Goal: Check status: Check status

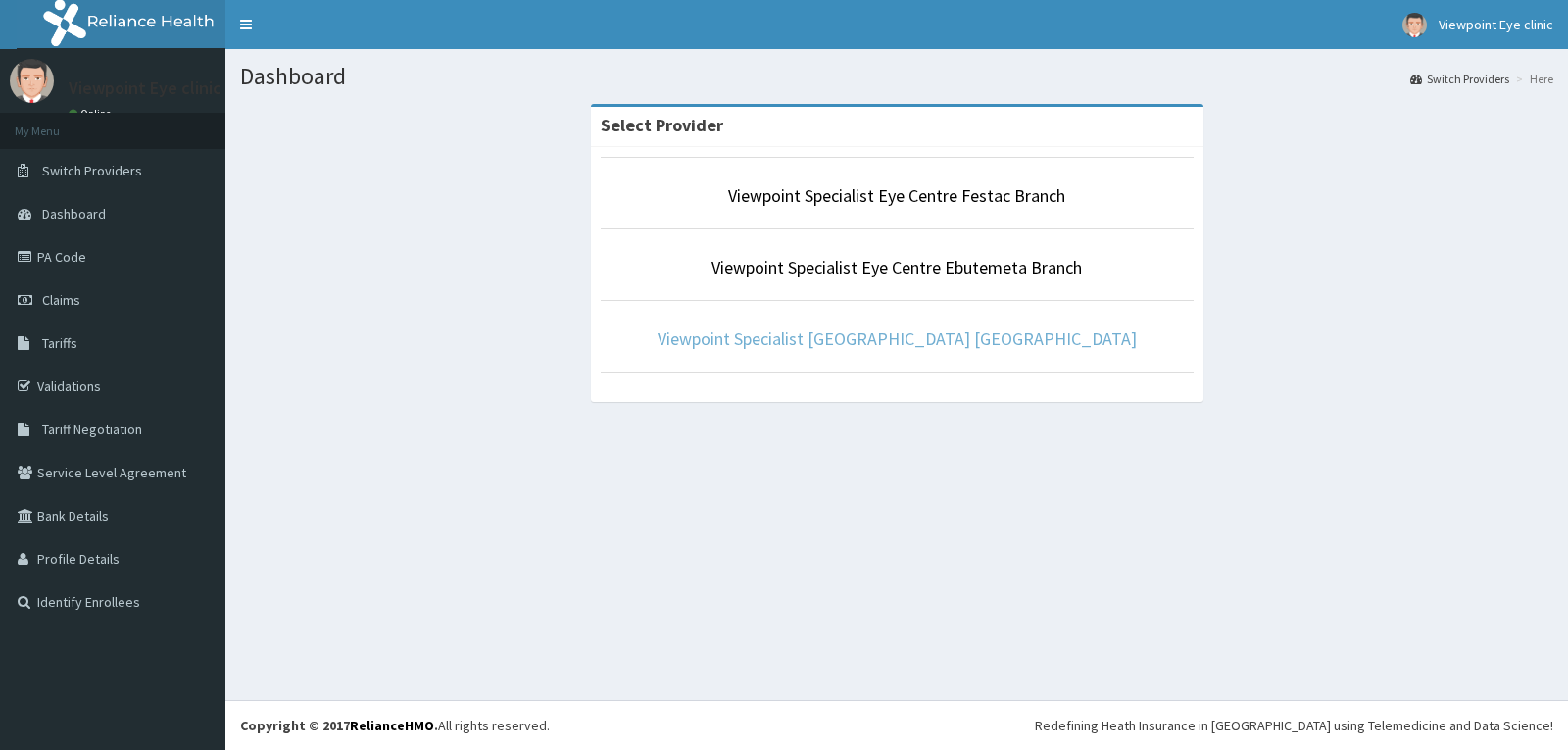
click at [974, 342] on link "Viewpoint Specialist Eye Centre Ilupeju Branch" at bounding box center [897, 338] width 479 height 23
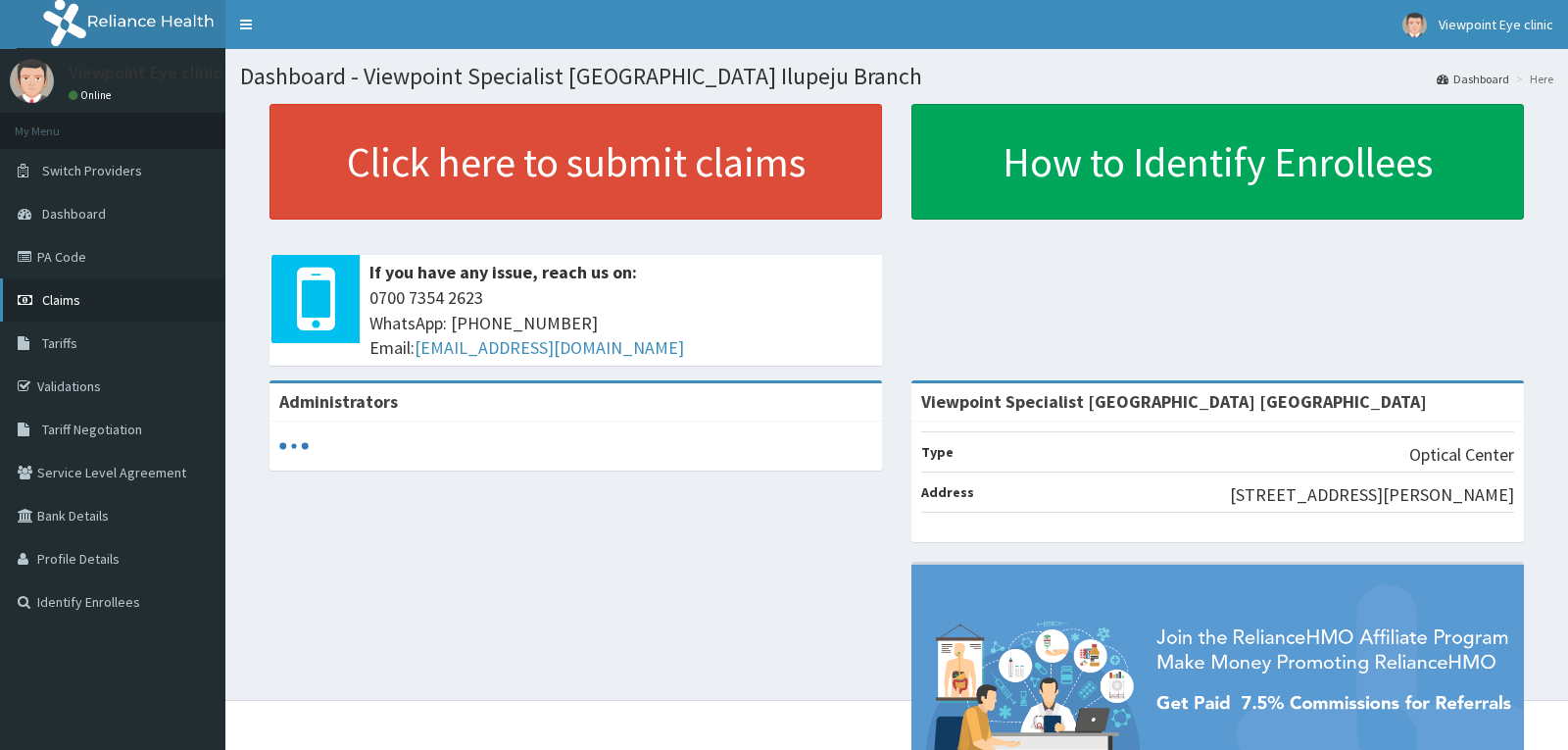
click at [69, 295] on span "Claims" at bounding box center [61, 300] width 39 height 18
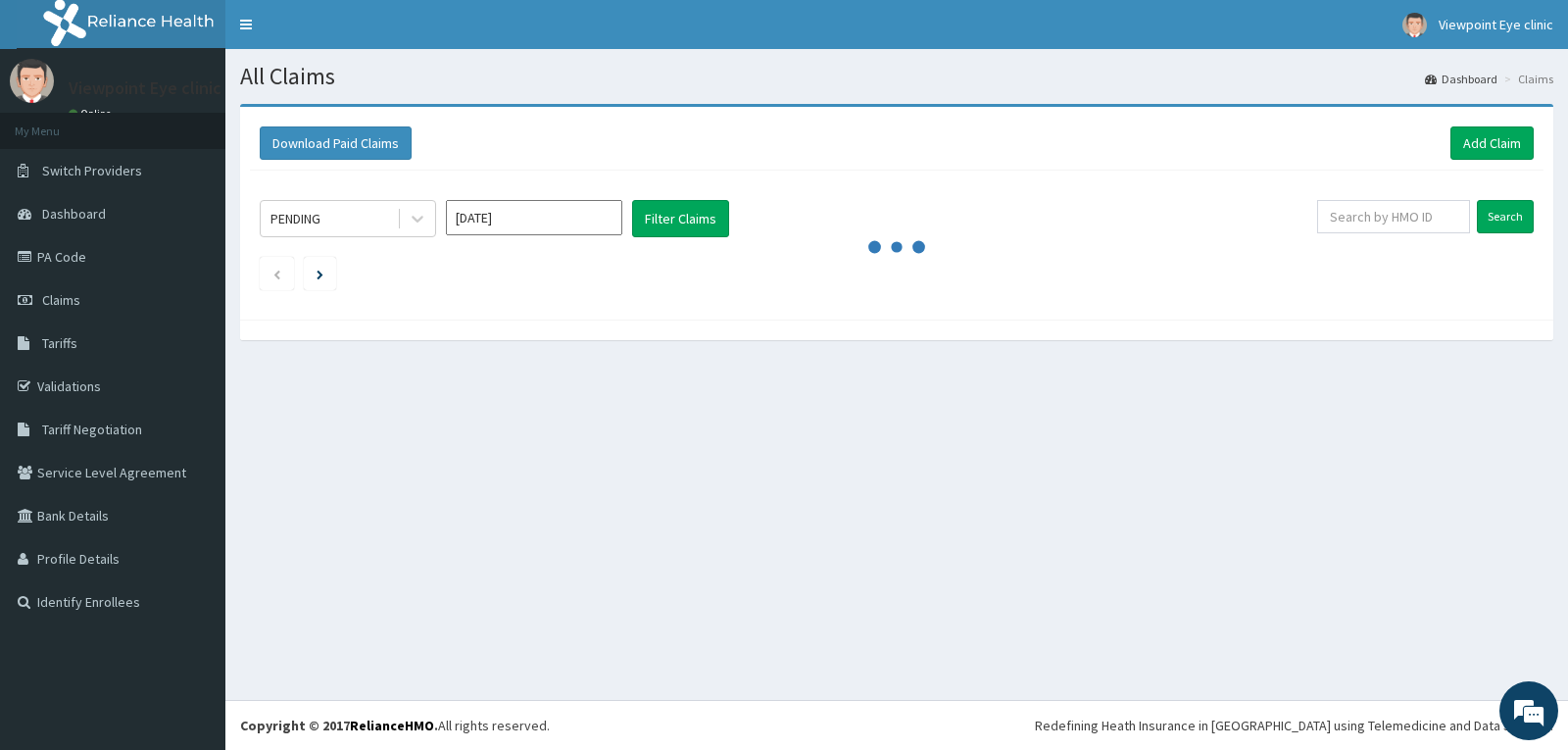
click at [523, 239] on div at bounding box center [896, 247] width 1274 height 20
click at [527, 232] on input "Oct 2025" at bounding box center [534, 218] width 176 height 36
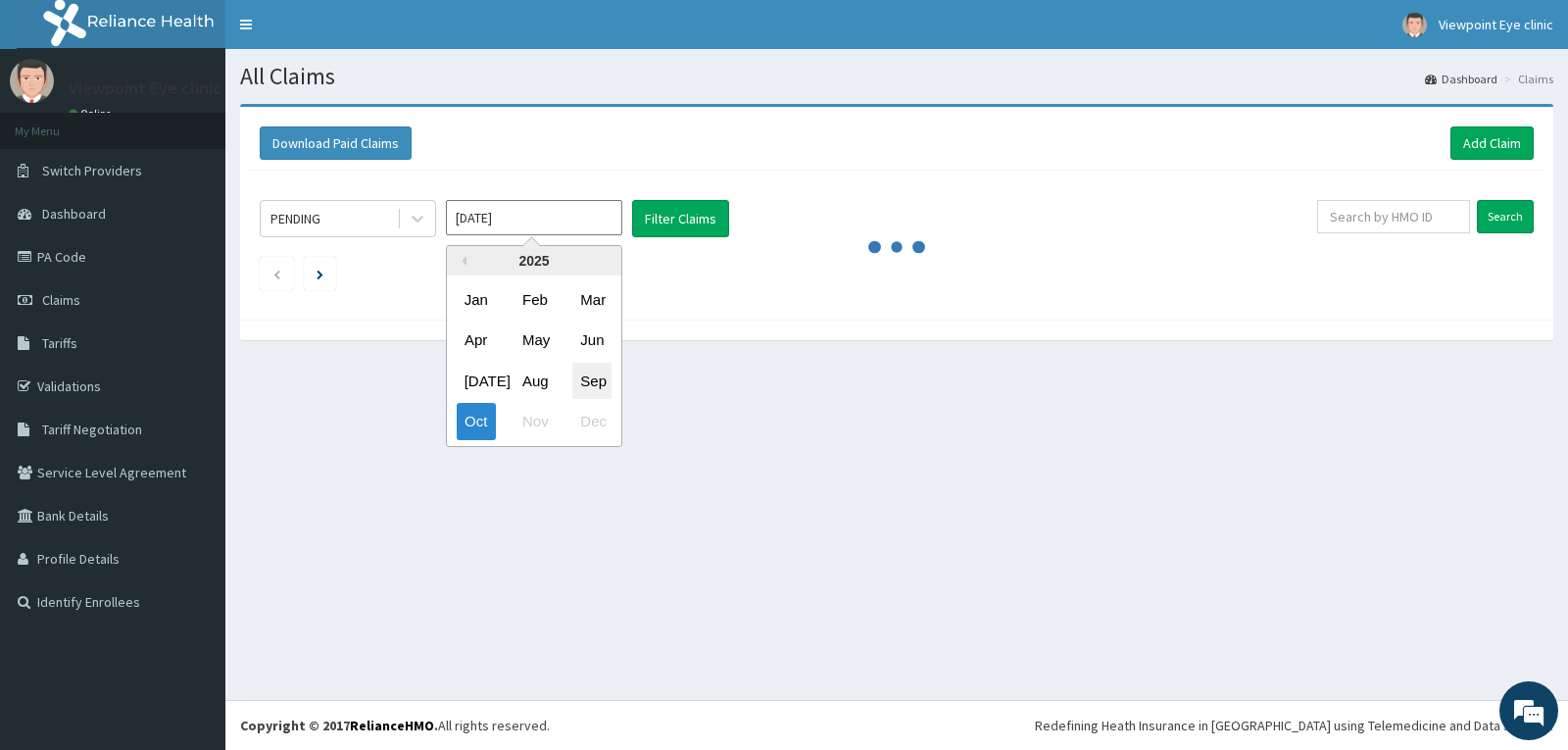
click at [588, 372] on div "Sep" at bounding box center [592, 380] width 40 height 37
type input "Sep 2025"
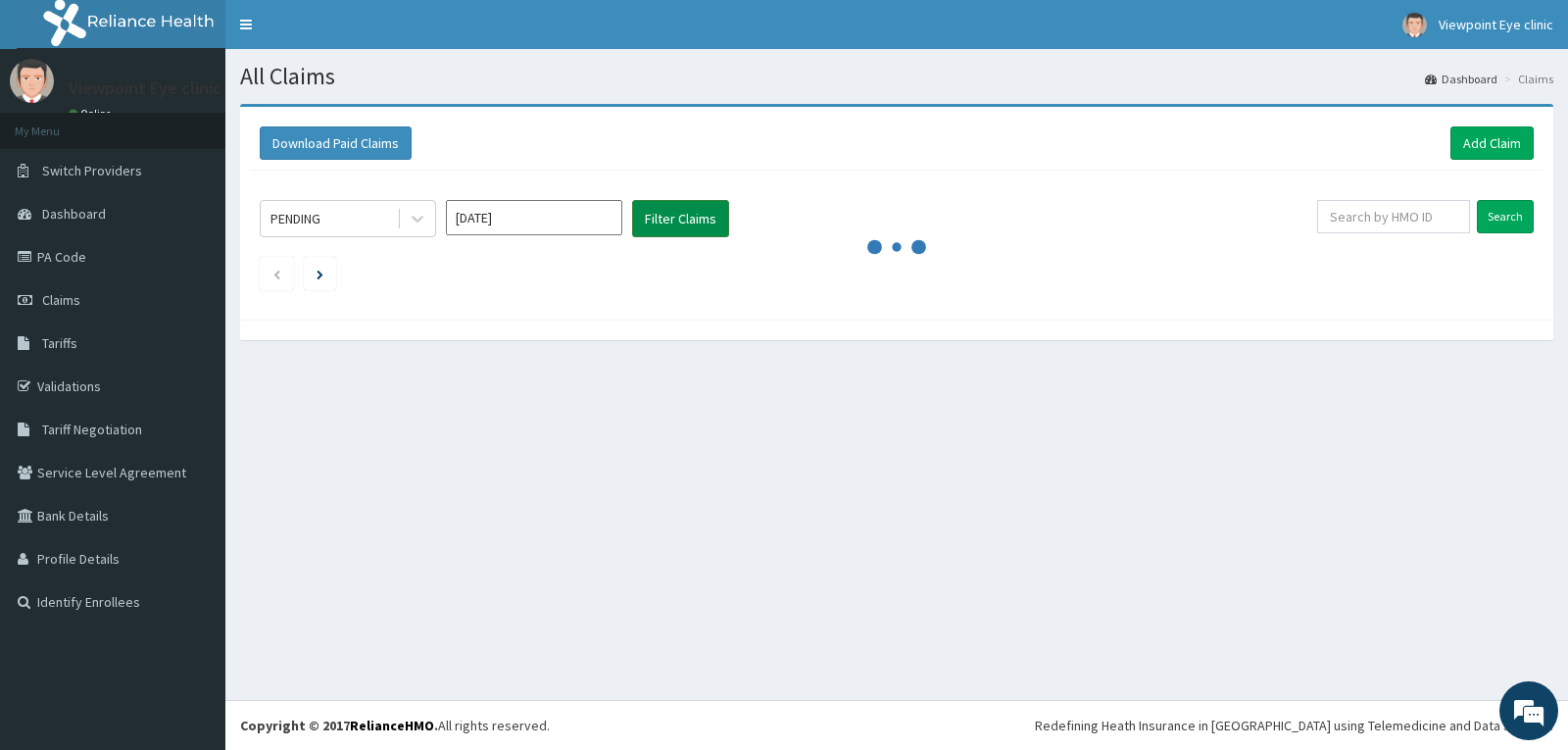
click at [679, 212] on button "Filter Claims" at bounding box center [680, 219] width 97 height 38
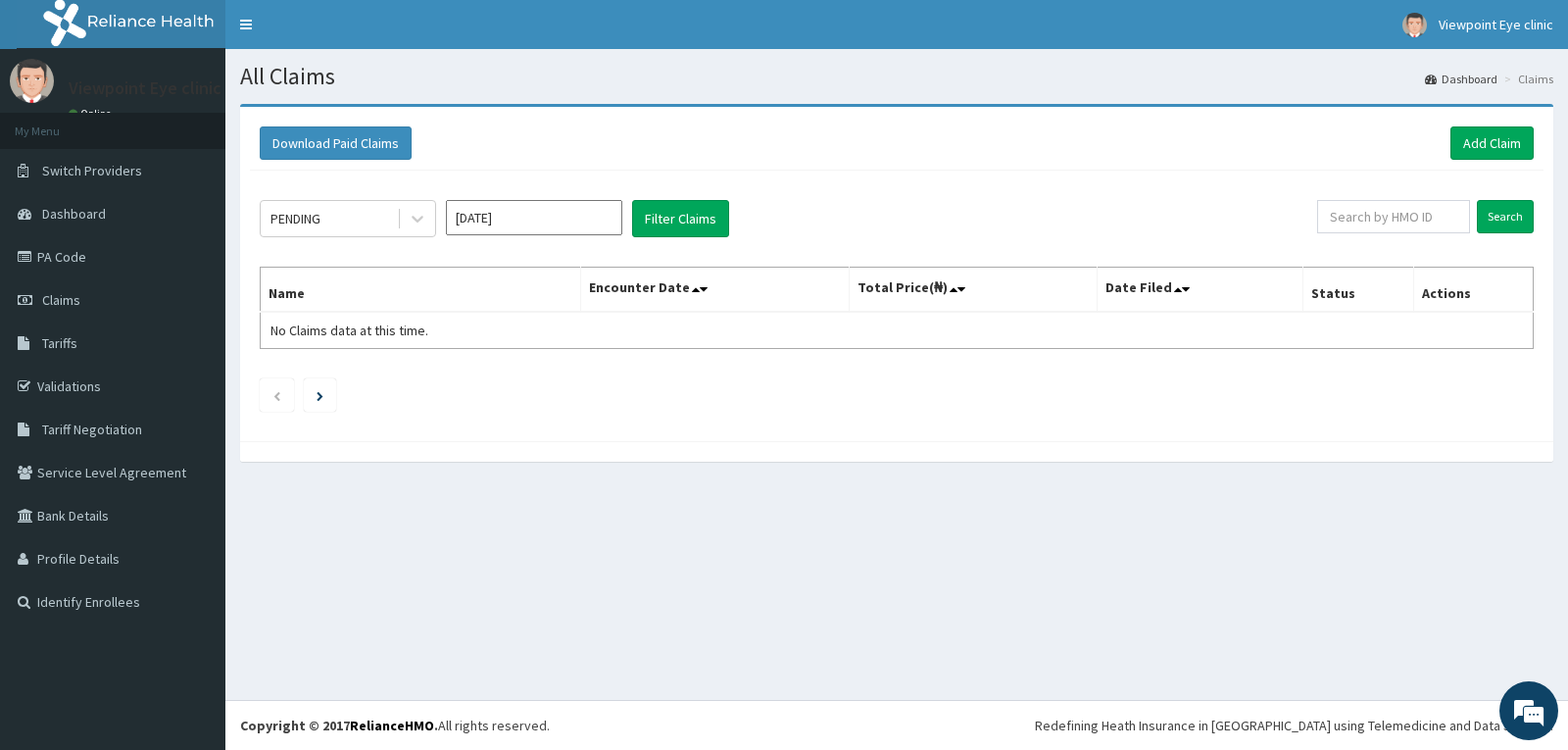
click at [674, 199] on div "PENDING Sep 2025 Filter Claims Search Name Encounter Date Total Price(₦) Date F…" at bounding box center [896, 300] width 1294 height 261
click at [679, 229] on button "Filter Claims" at bounding box center [680, 219] width 97 height 38
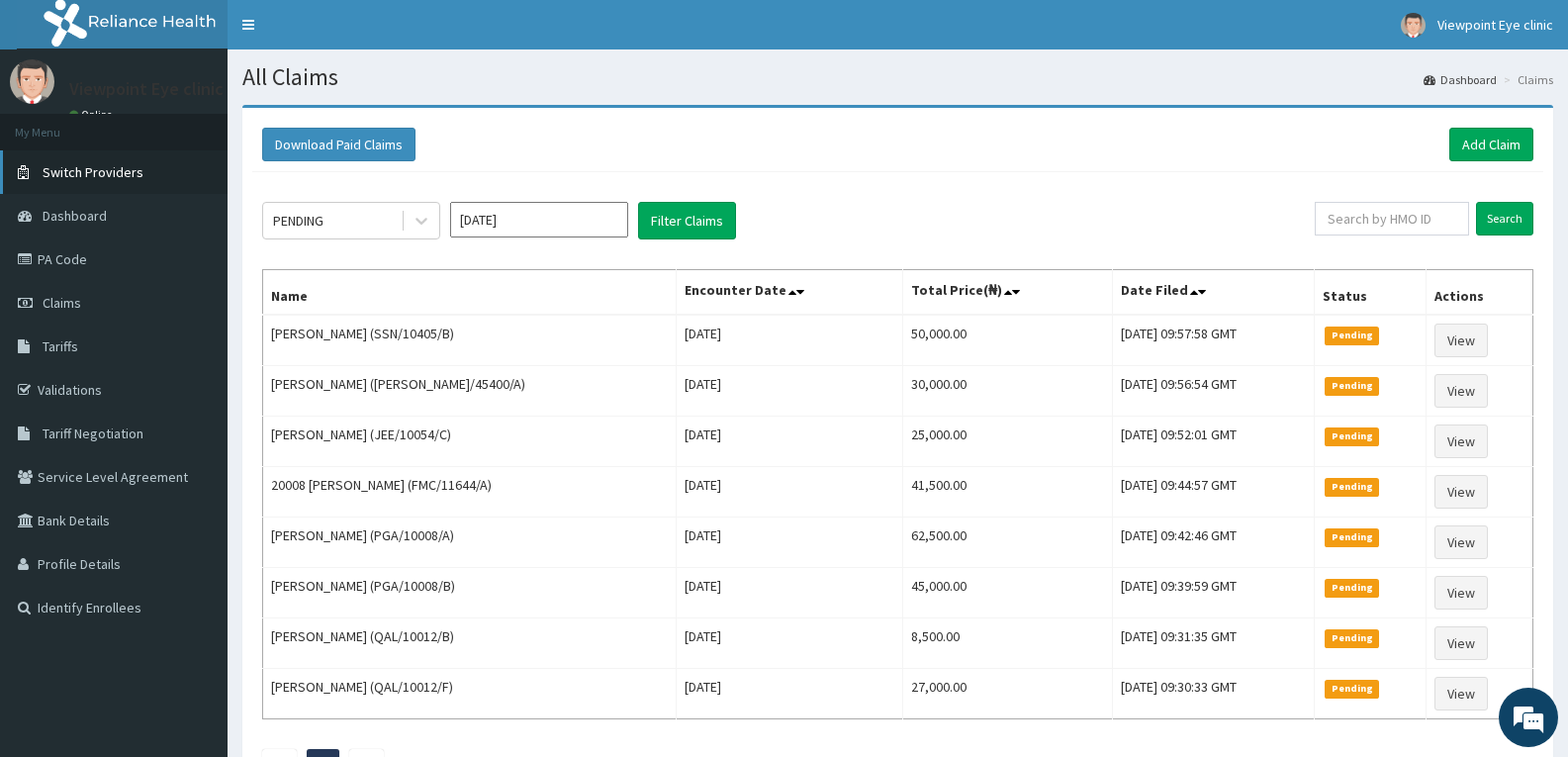
click at [93, 160] on link "Switch Providers" at bounding box center [114, 172] width 228 height 44
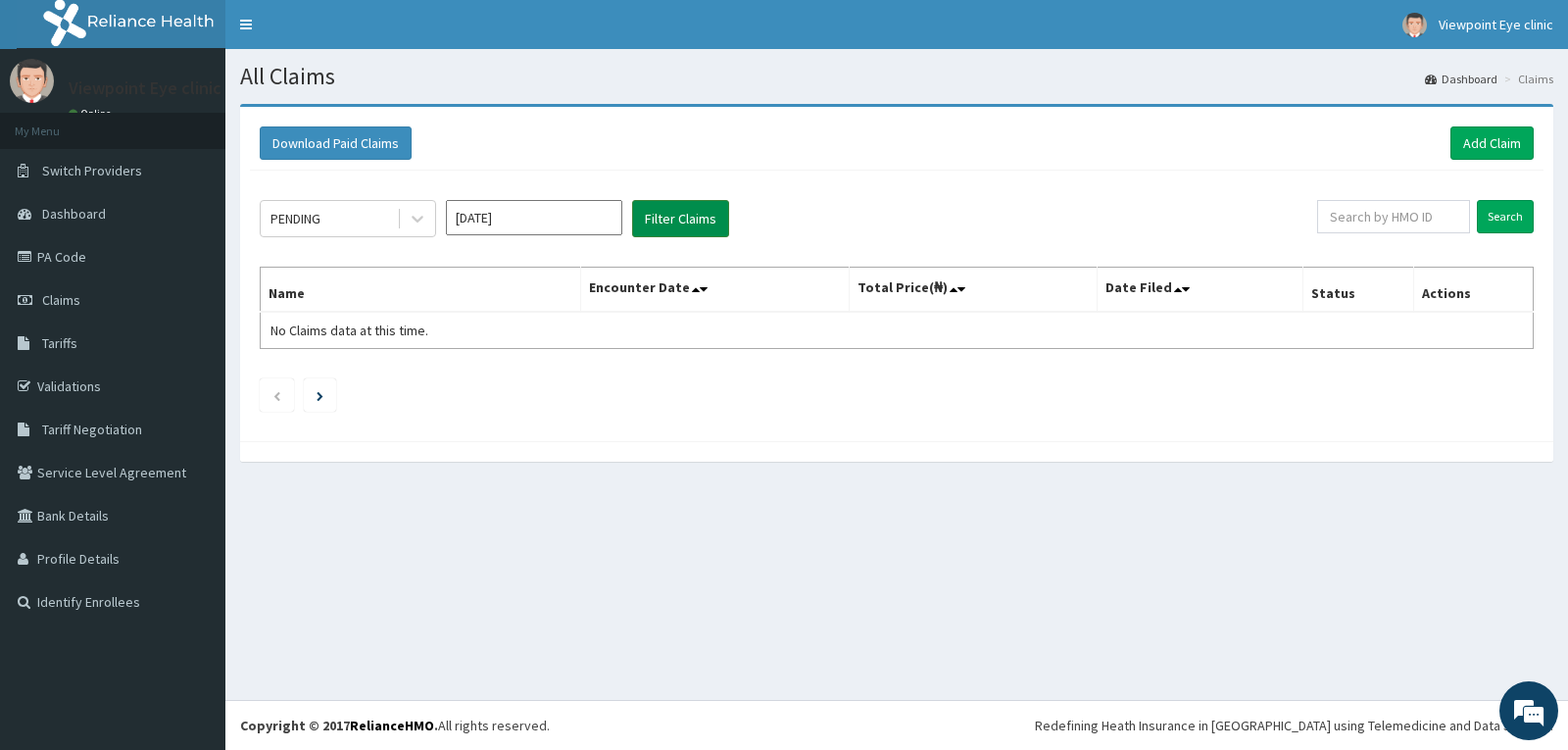
click at [684, 219] on button "Filter Claims" at bounding box center [680, 219] width 97 height 38
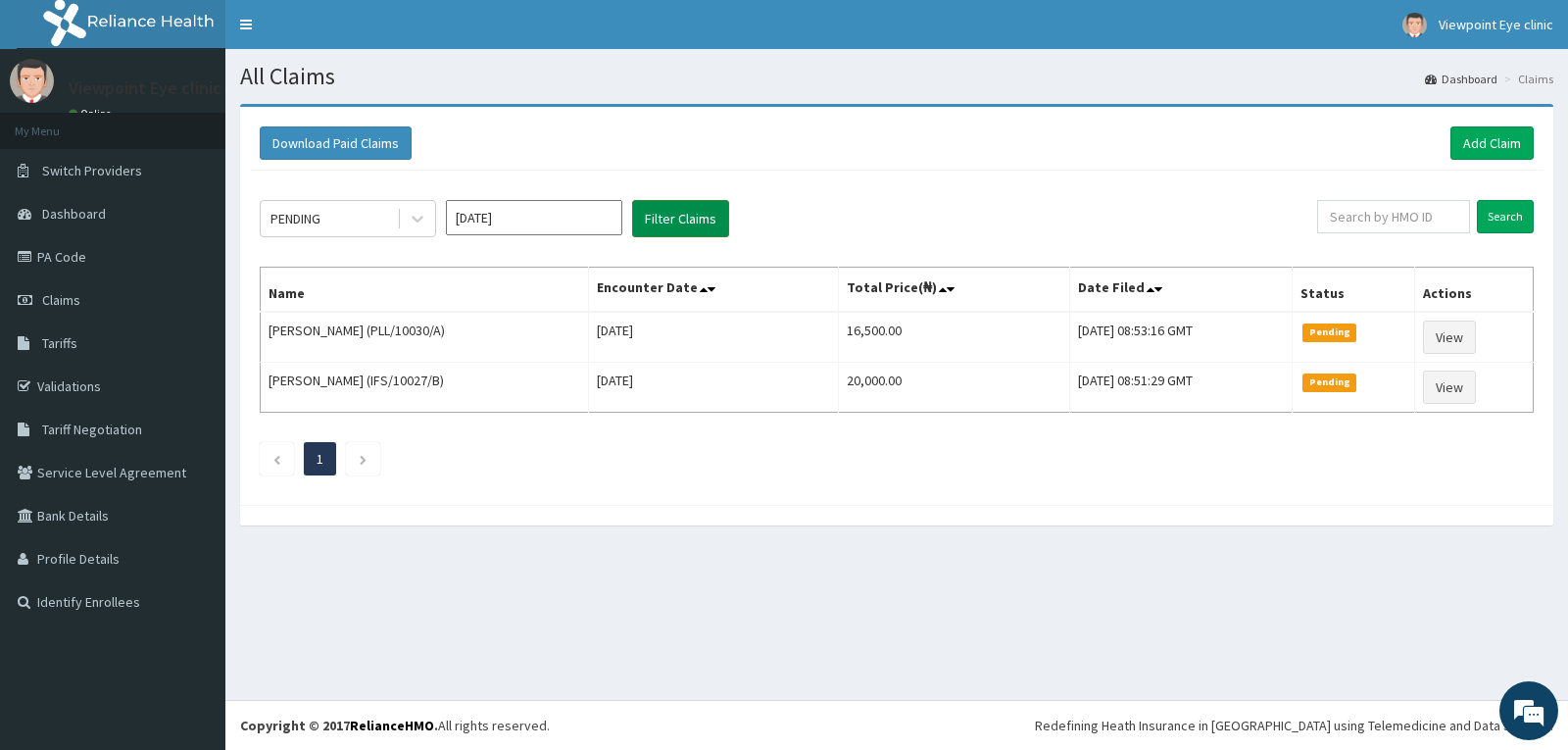
click at [684, 219] on button "Filter Claims" at bounding box center [680, 219] width 97 height 38
click at [365, 224] on div "PENDING" at bounding box center [328, 219] width 136 height 32
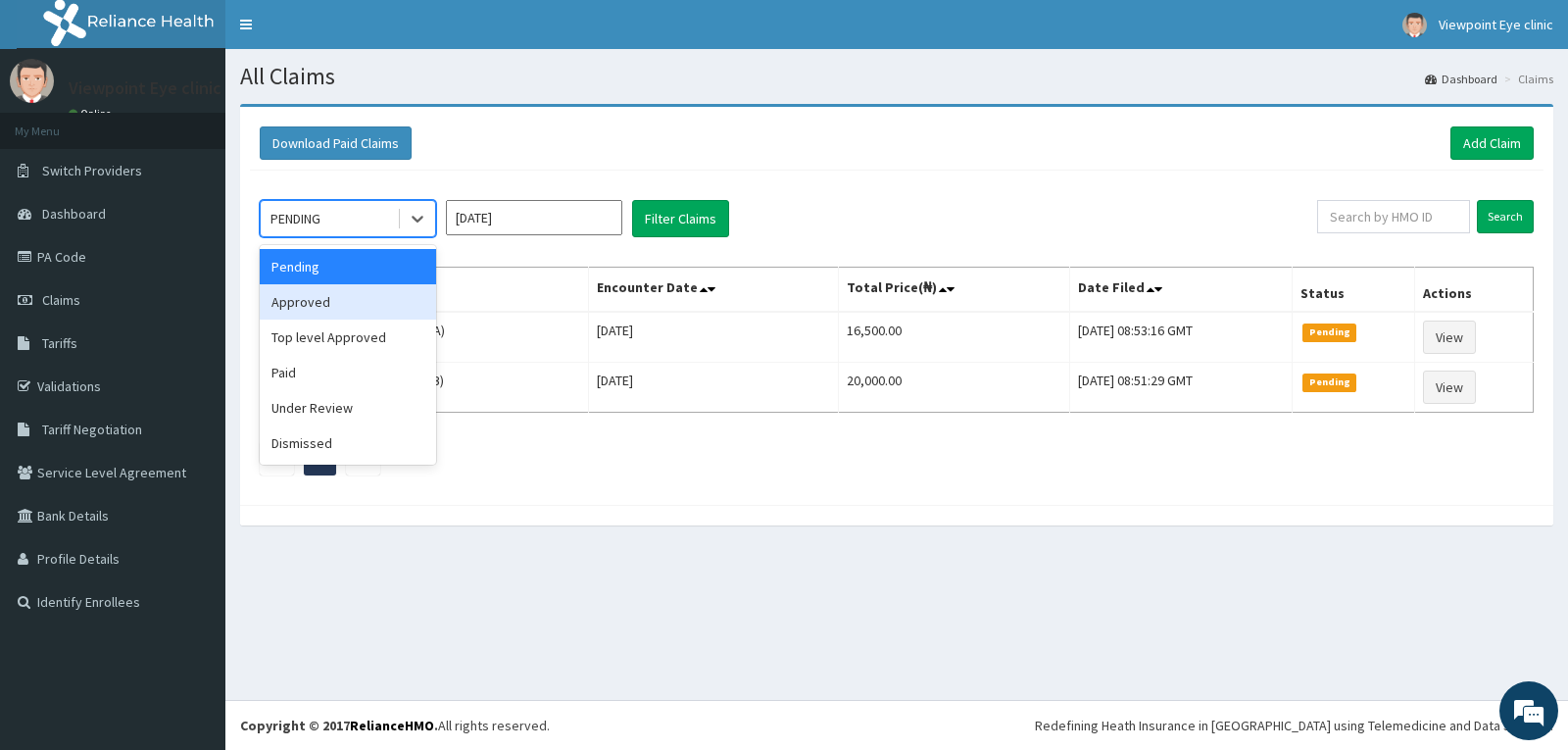
click at [324, 302] on div "Approved" at bounding box center [348, 302] width 176 height 36
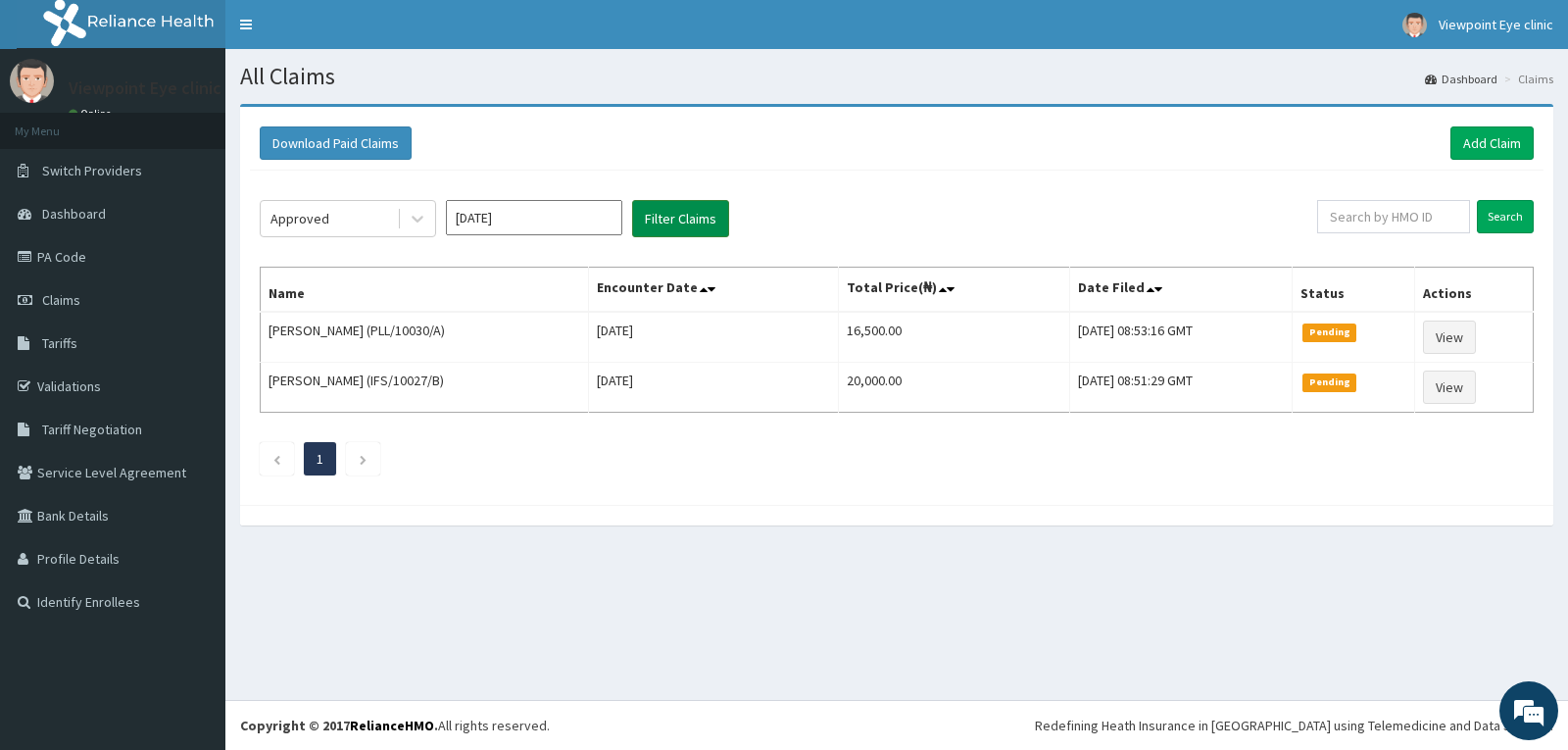
click at [685, 227] on button "Filter Claims" at bounding box center [680, 219] width 97 height 38
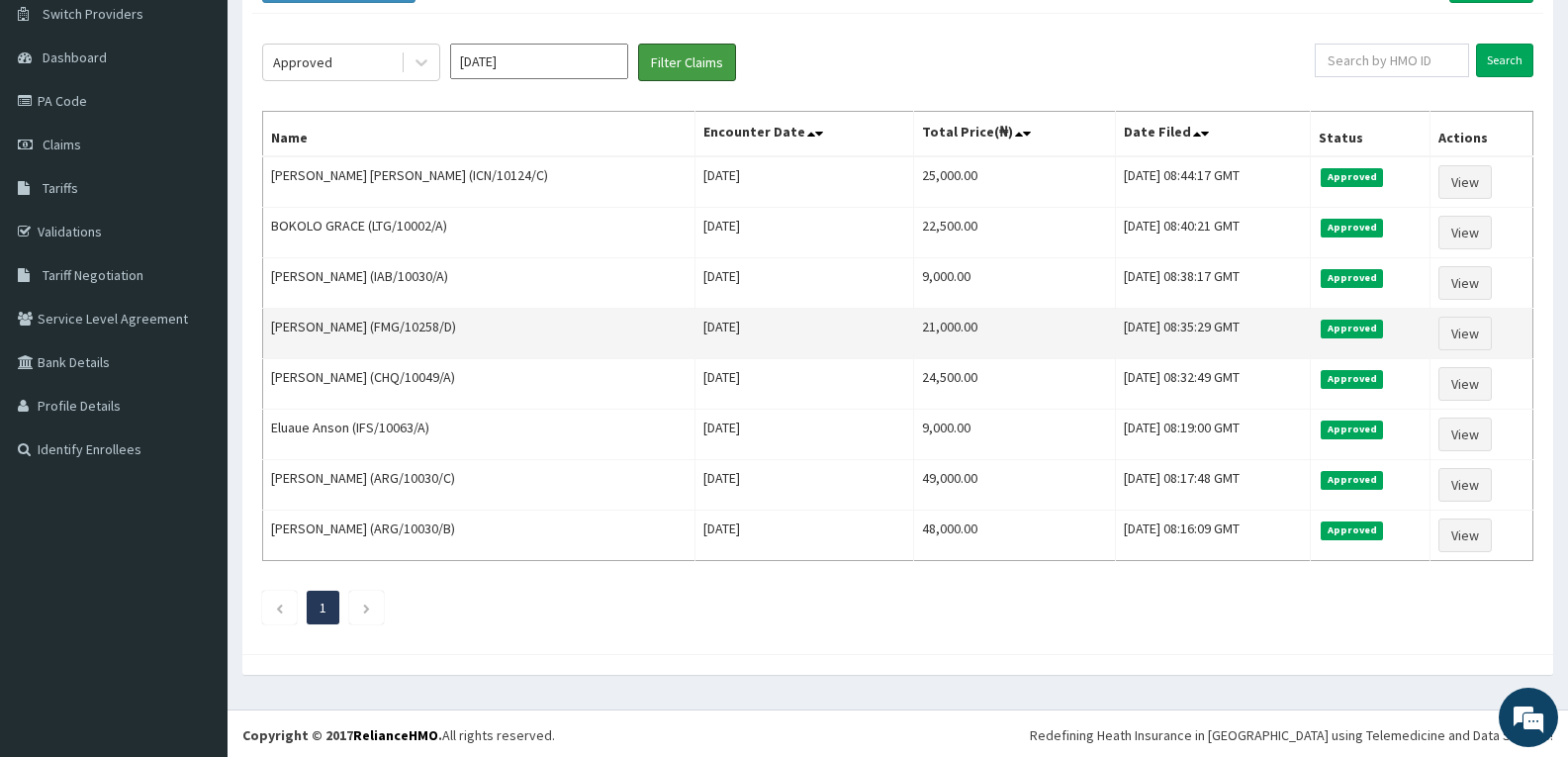
scroll to position [161, 0]
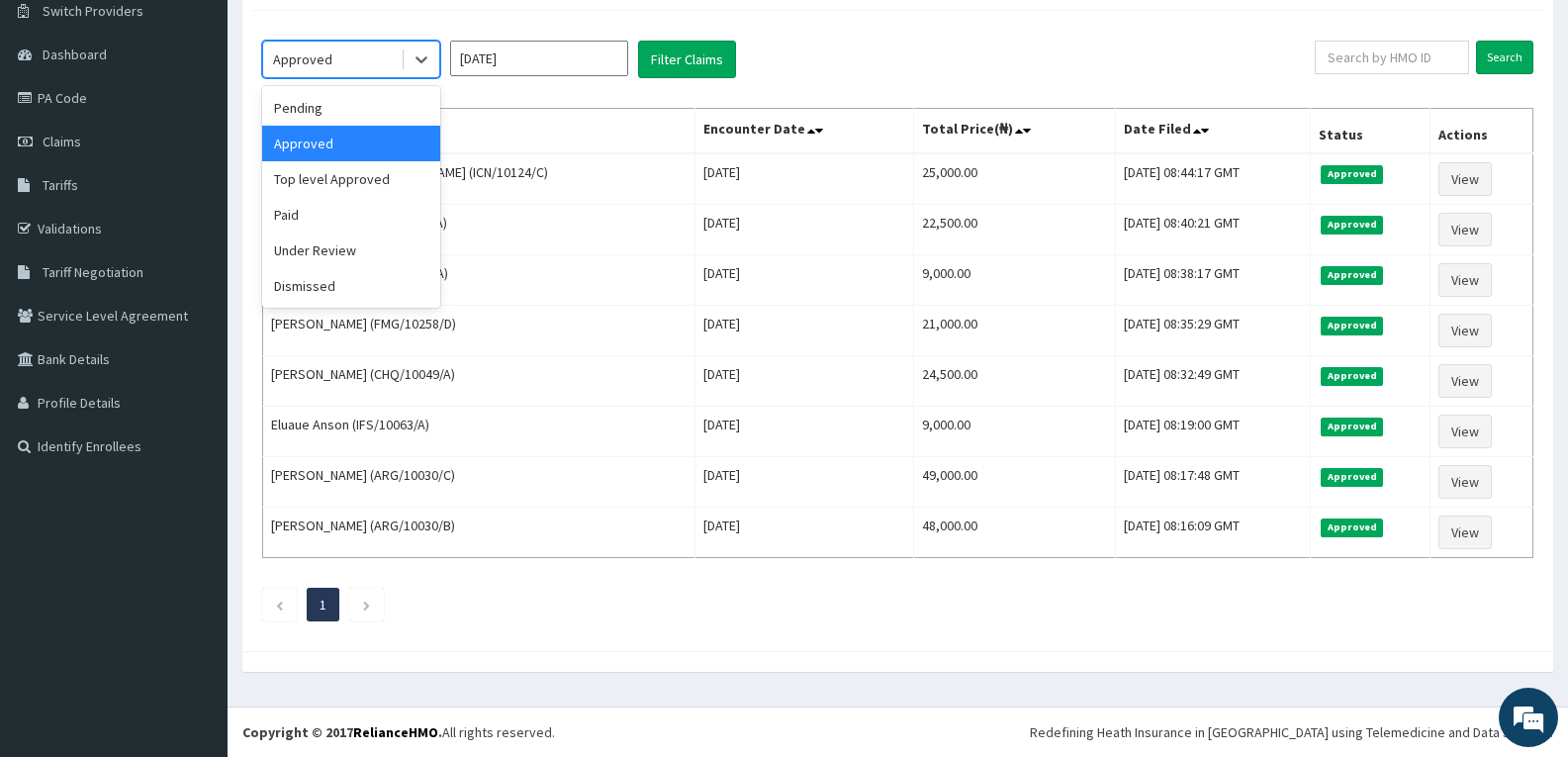
click at [394, 67] on div "Approved" at bounding box center [331, 60] width 137 height 32
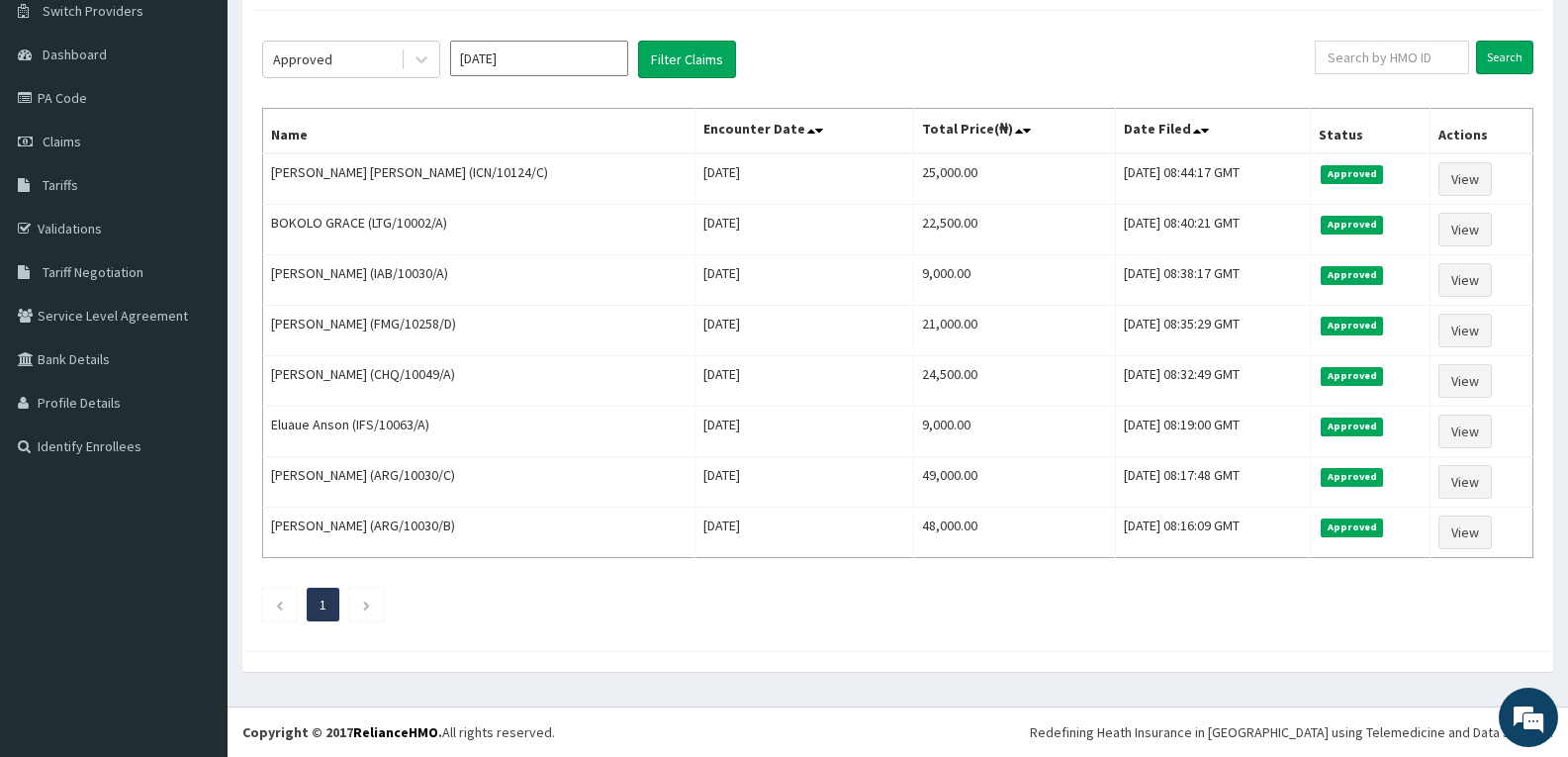
click at [563, 103] on div "Approved Sep 2025 Filter Claims Search Name Encounter Date Total Price(₦) Date …" at bounding box center [897, 326] width 1291 height 630
click at [339, 66] on div "Approved" at bounding box center [331, 60] width 137 height 32
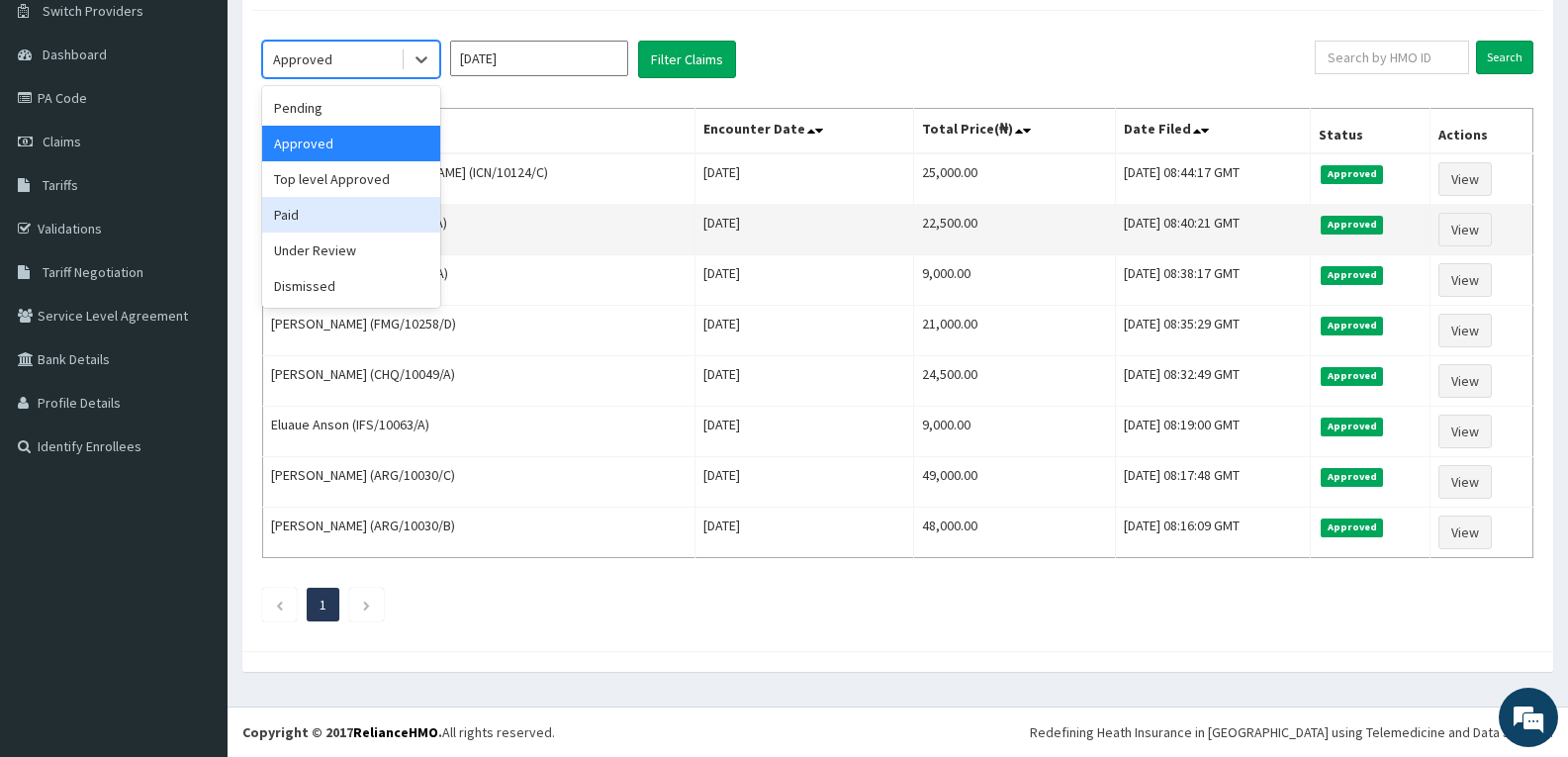
drag, startPoint x: 329, startPoint y: 217, endPoint x: 343, endPoint y: 214, distance: 14.2
click at [328, 217] on div "Paid" at bounding box center [351, 215] width 178 height 36
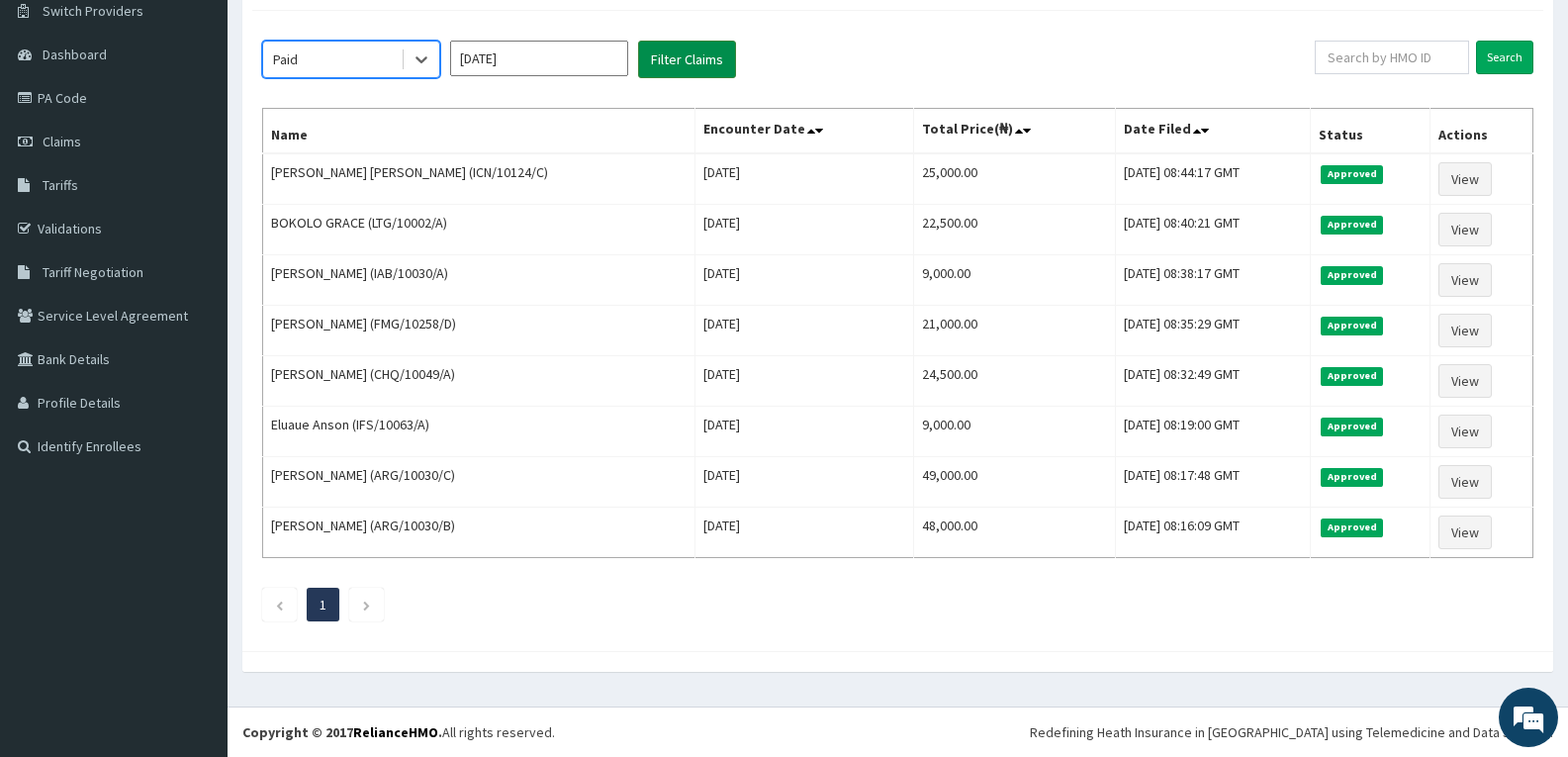
click at [681, 63] on button "Filter Claims" at bounding box center [687, 60] width 98 height 38
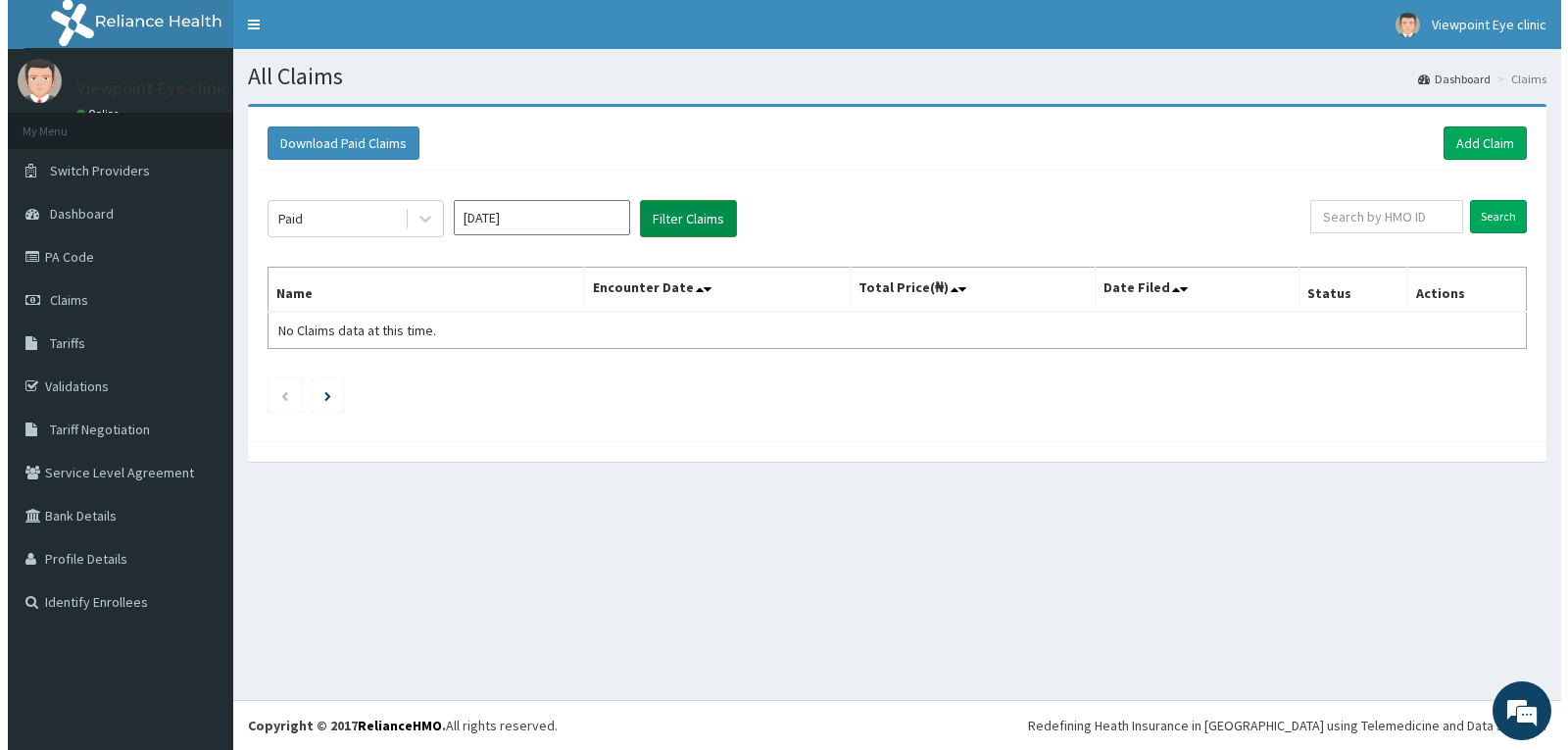
scroll to position [0, 0]
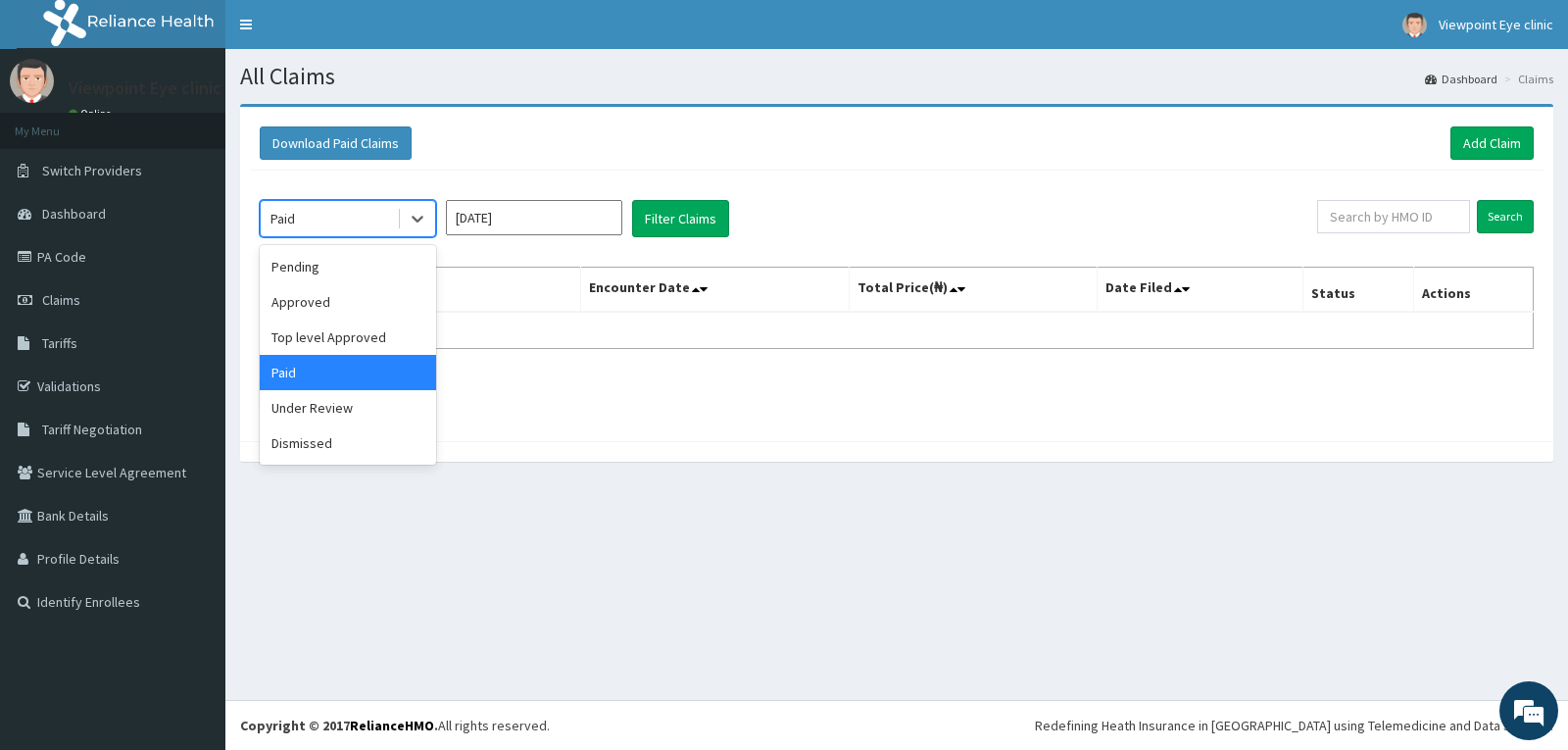
click at [348, 212] on div "Paid" at bounding box center [328, 219] width 136 height 32
click at [322, 409] on div "Under Review" at bounding box center [348, 408] width 176 height 36
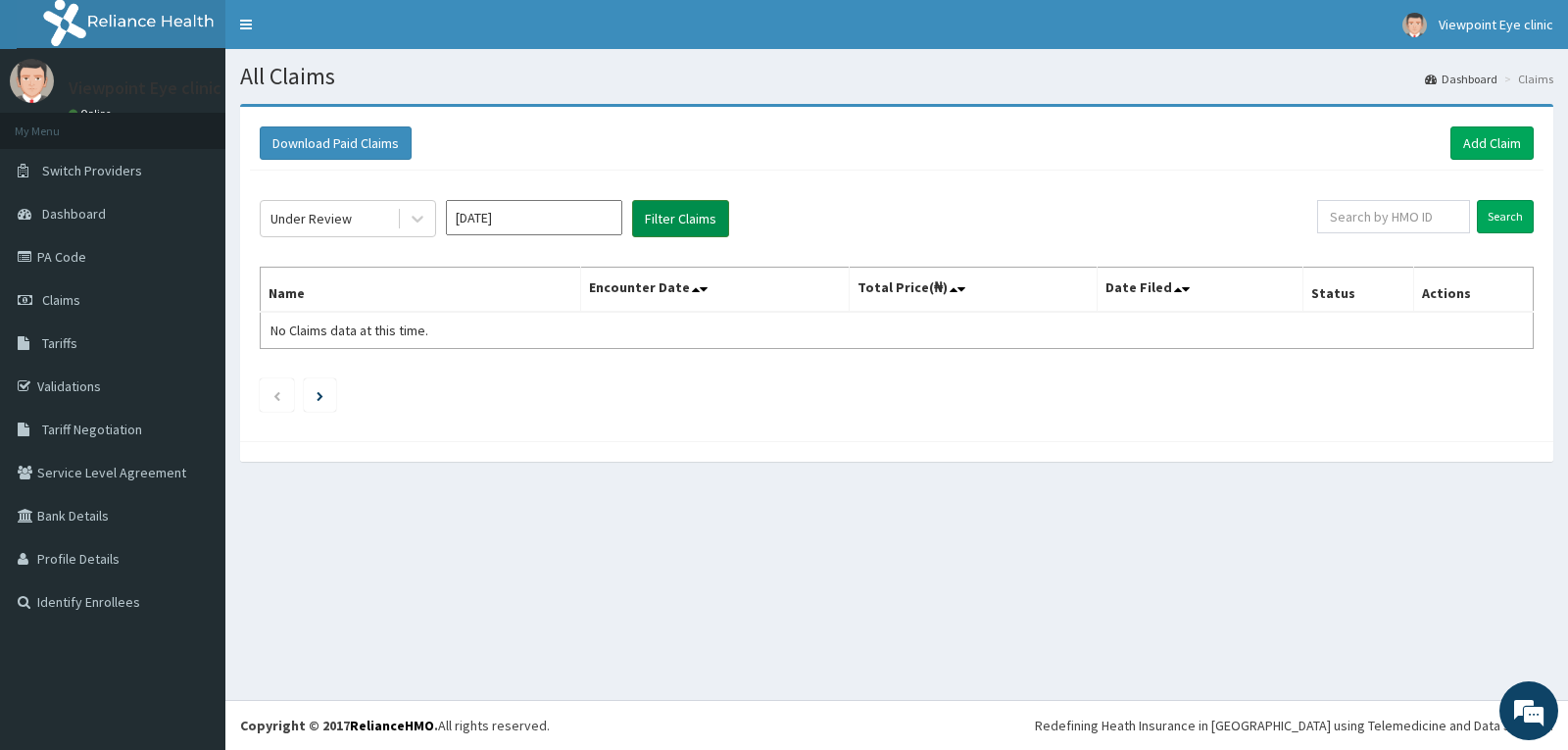
click at [679, 228] on button "Filter Claims" at bounding box center [680, 219] width 97 height 38
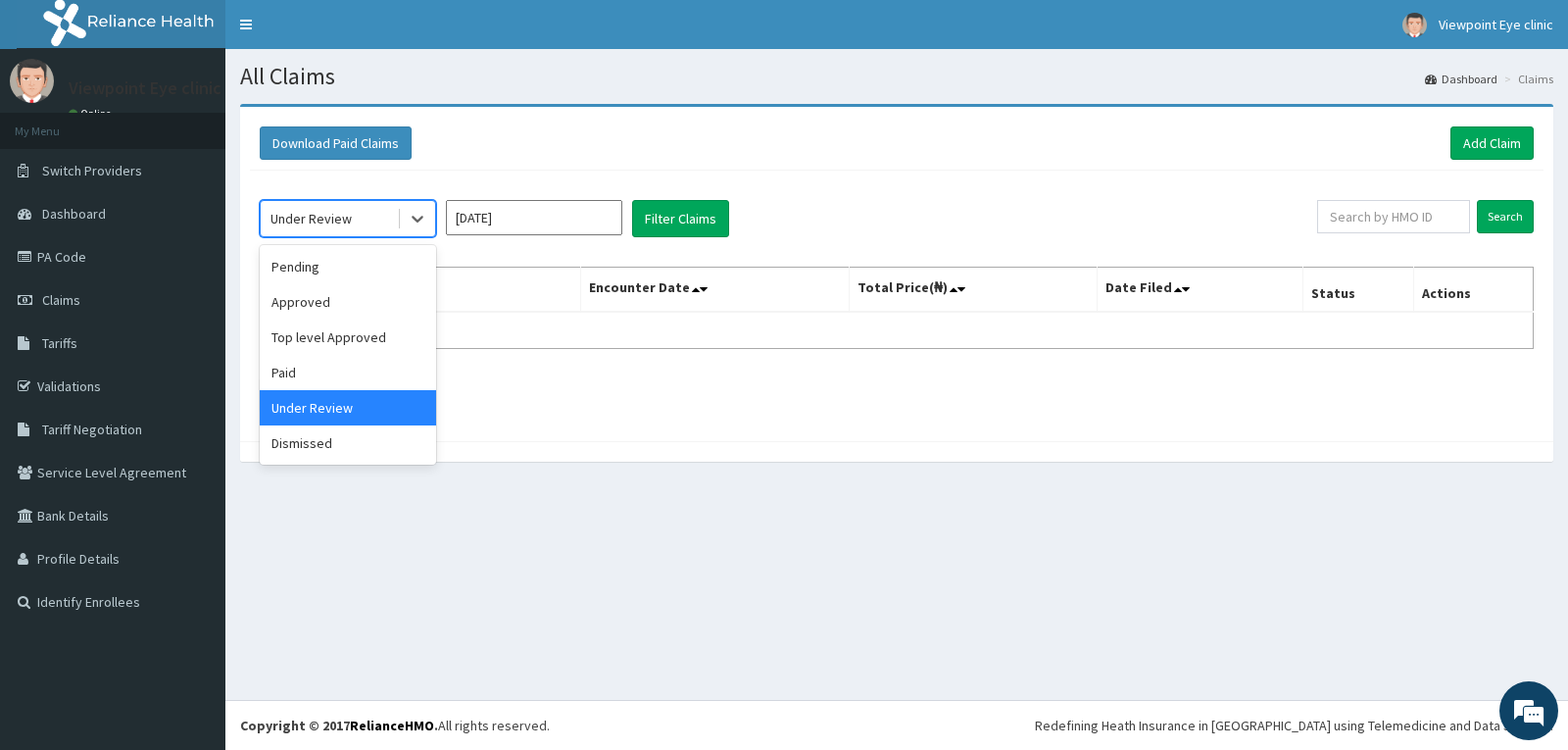
click at [381, 218] on div "Under Review" at bounding box center [328, 219] width 136 height 32
click at [346, 269] on div "Pending" at bounding box center [348, 267] width 176 height 36
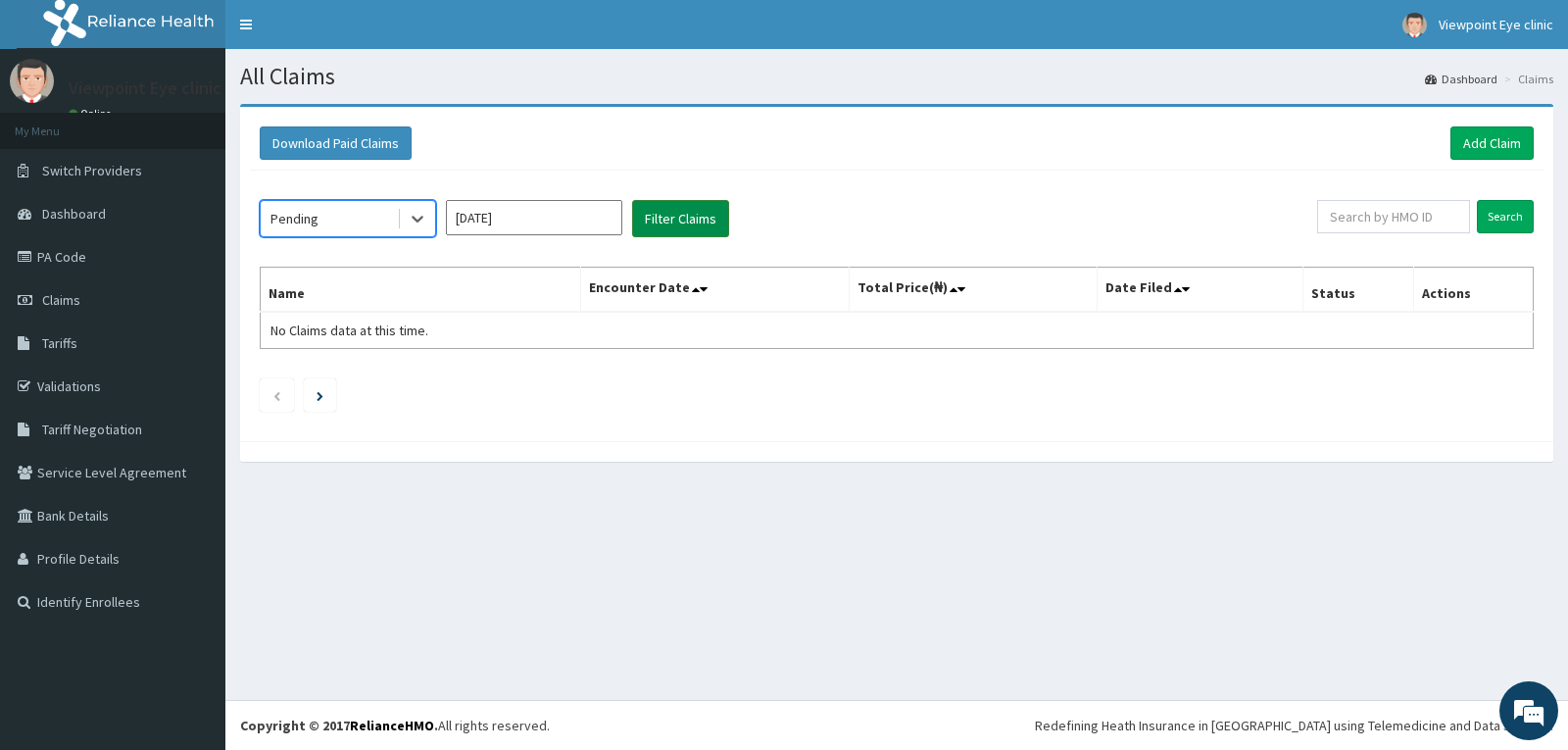
click at [693, 224] on button "Filter Claims" at bounding box center [680, 219] width 97 height 38
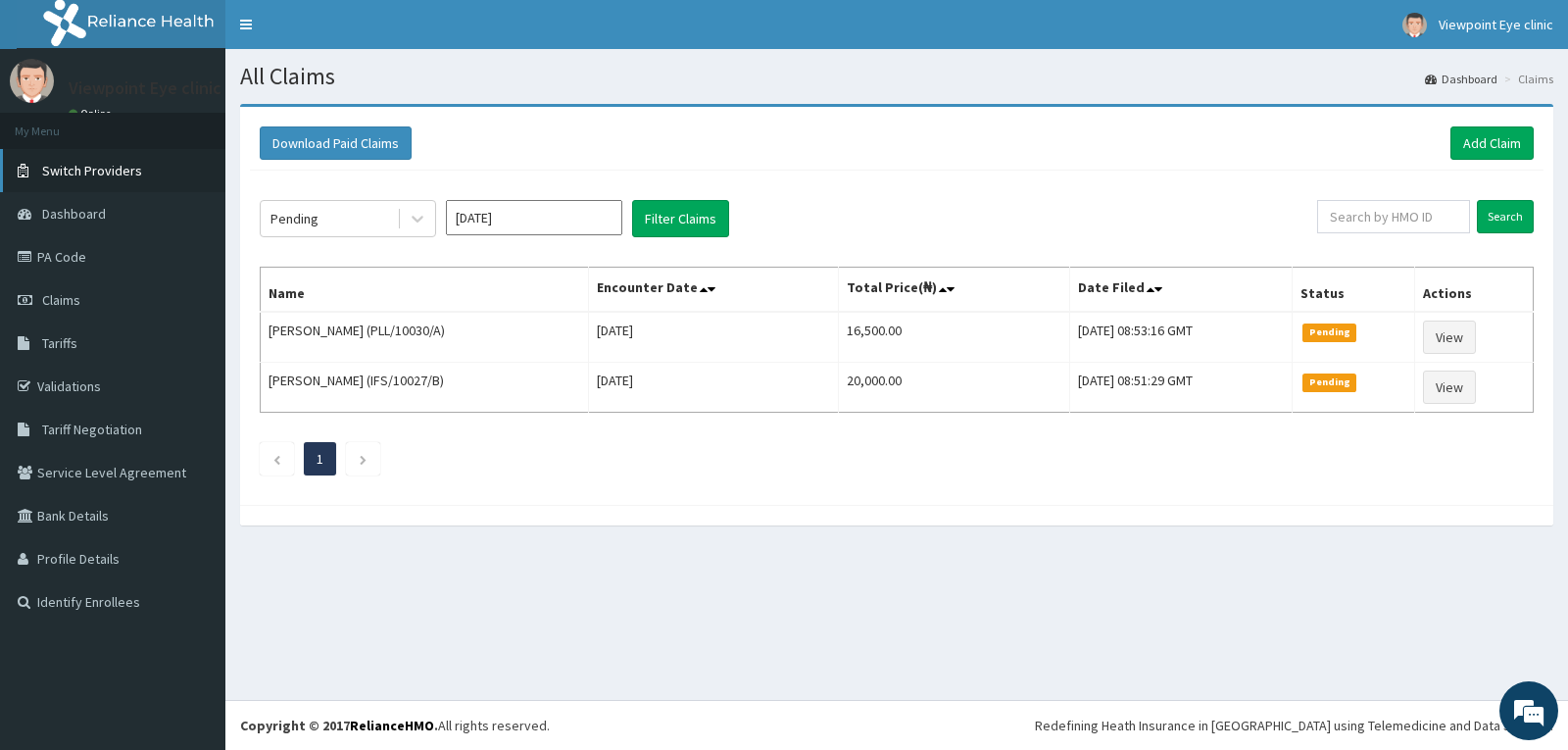
click at [103, 163] on span "Switch Providers" at bounding box center [92, 170] width 100 height 18
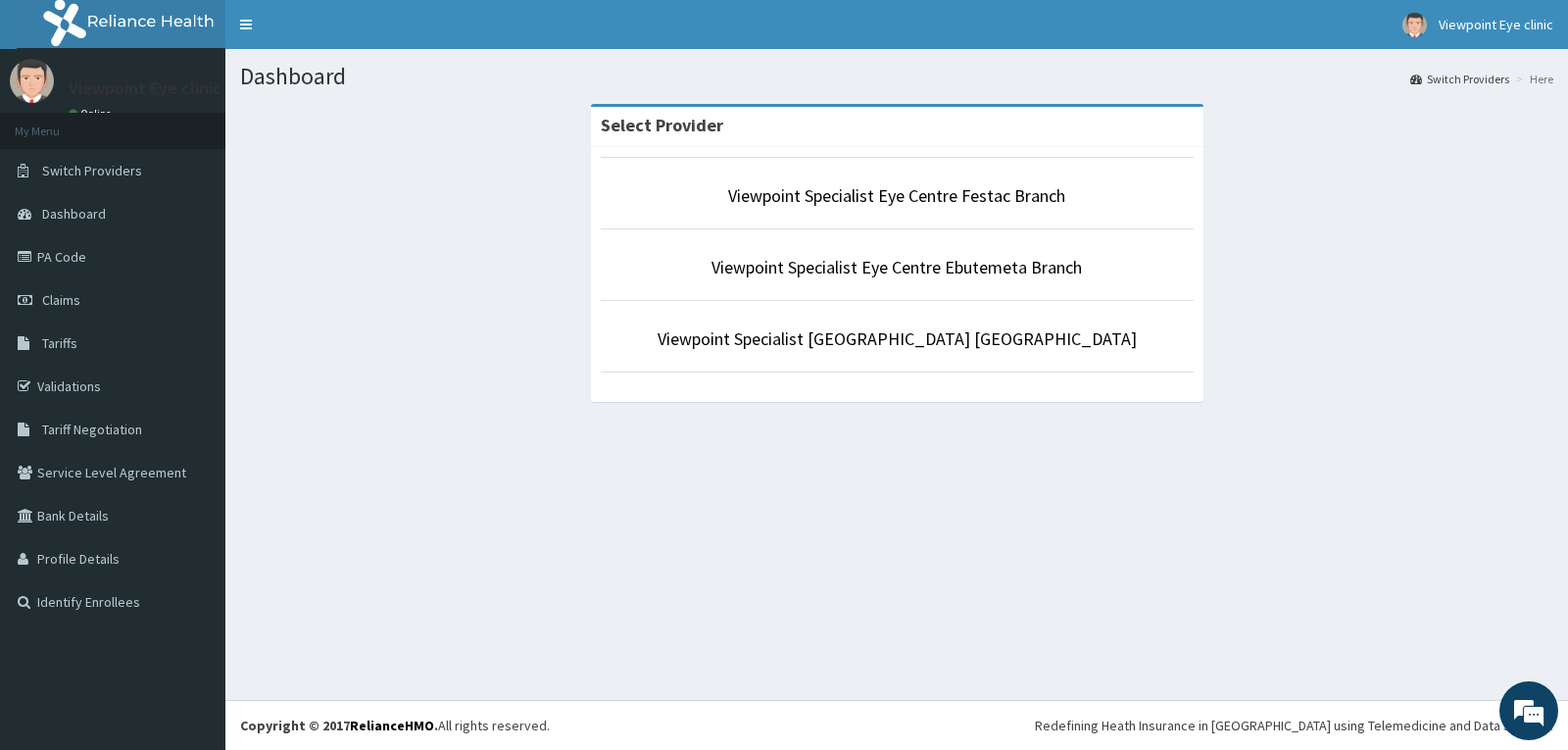
click at [877, 179] on li "Viewpoint Specialist Eye Centre Festac Branch" at bounding box center [896, 192] width 592 height 72
drag, startPoint x: 866, startPoint y: 228, endPoint x: 895, endPoint y: 189, distance: 48.6
click at [895, 189] on link "Viewpoint Specialist Eye Centre Festac Branch" at bounding box center [896, 195] width 337 height 23
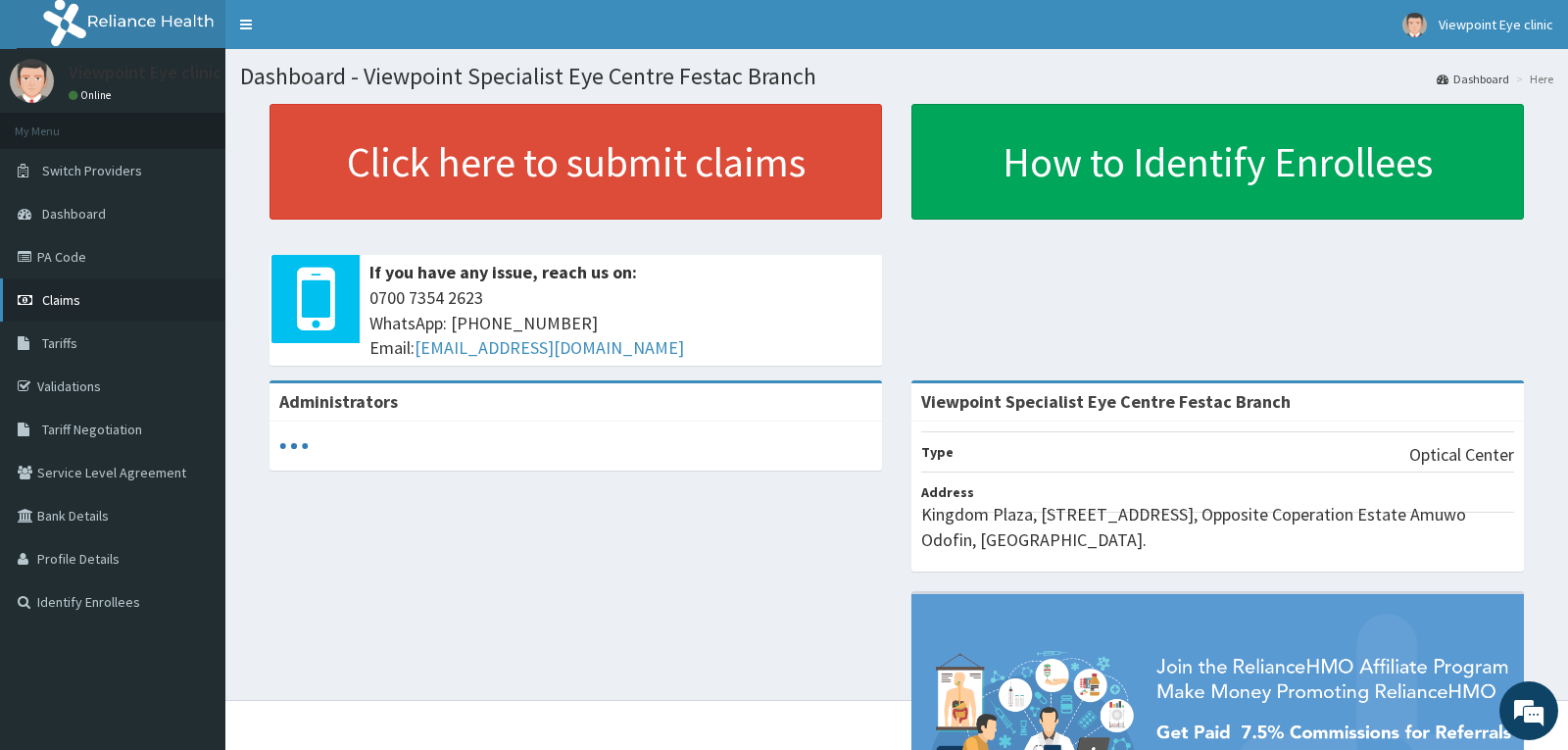
drag, startPoint x: 74, startPoint y: 297, endPoint x: 54, endPoint y: 297, distance: 20.0
click at [54, 297] on span "Claims" at bounding box center [61, 300] width 39 height 18
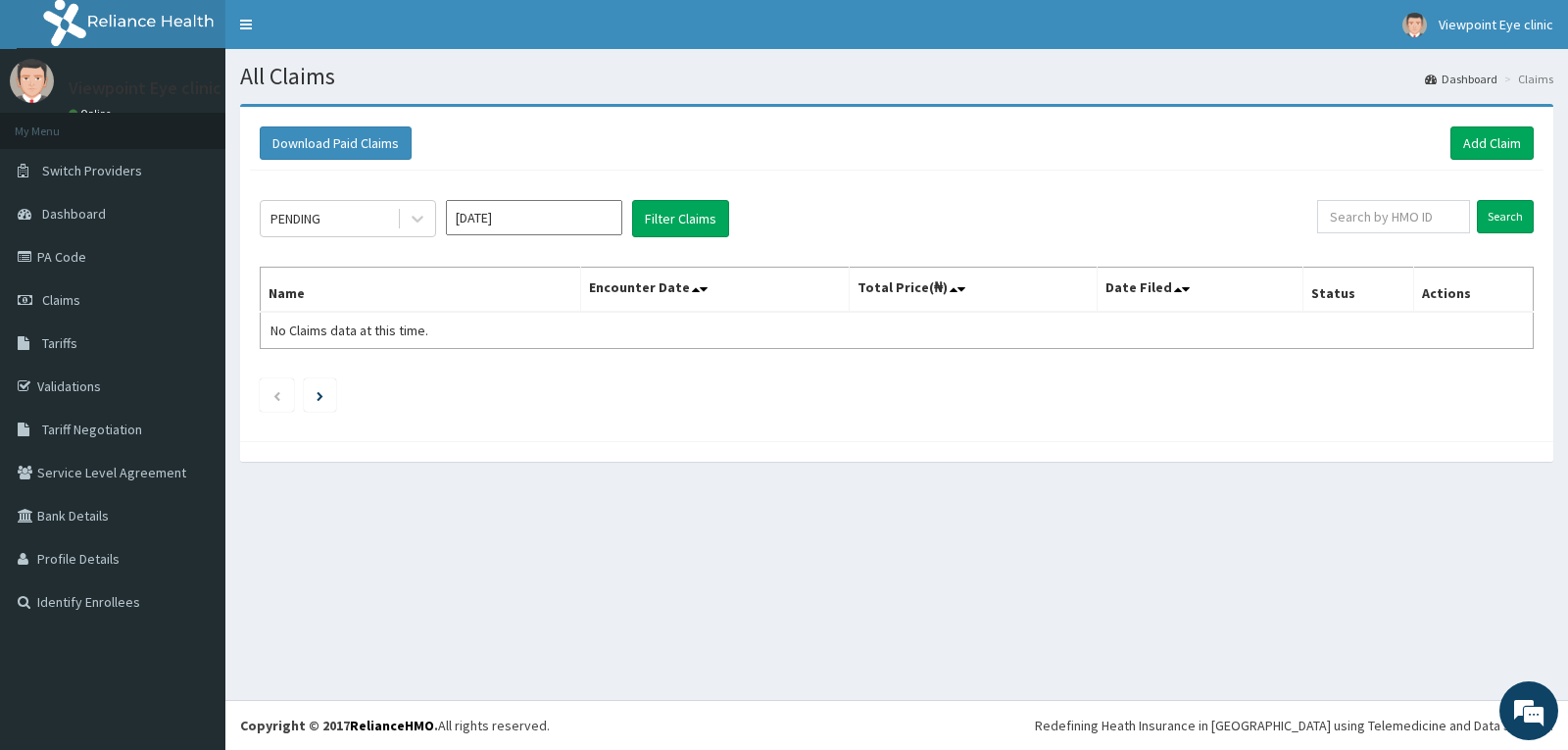
click at [546, 218] on input "[DATE]" at bounding box center [534, 218] width 176 height 36
click at [591, 382] on div "Sep" at bounding box center [592, 380] width 40 height 37
type input "[DATE]"
click at [679, 212] on button "Filter Claims" at bounding box center [680, 219] width 97 height 38
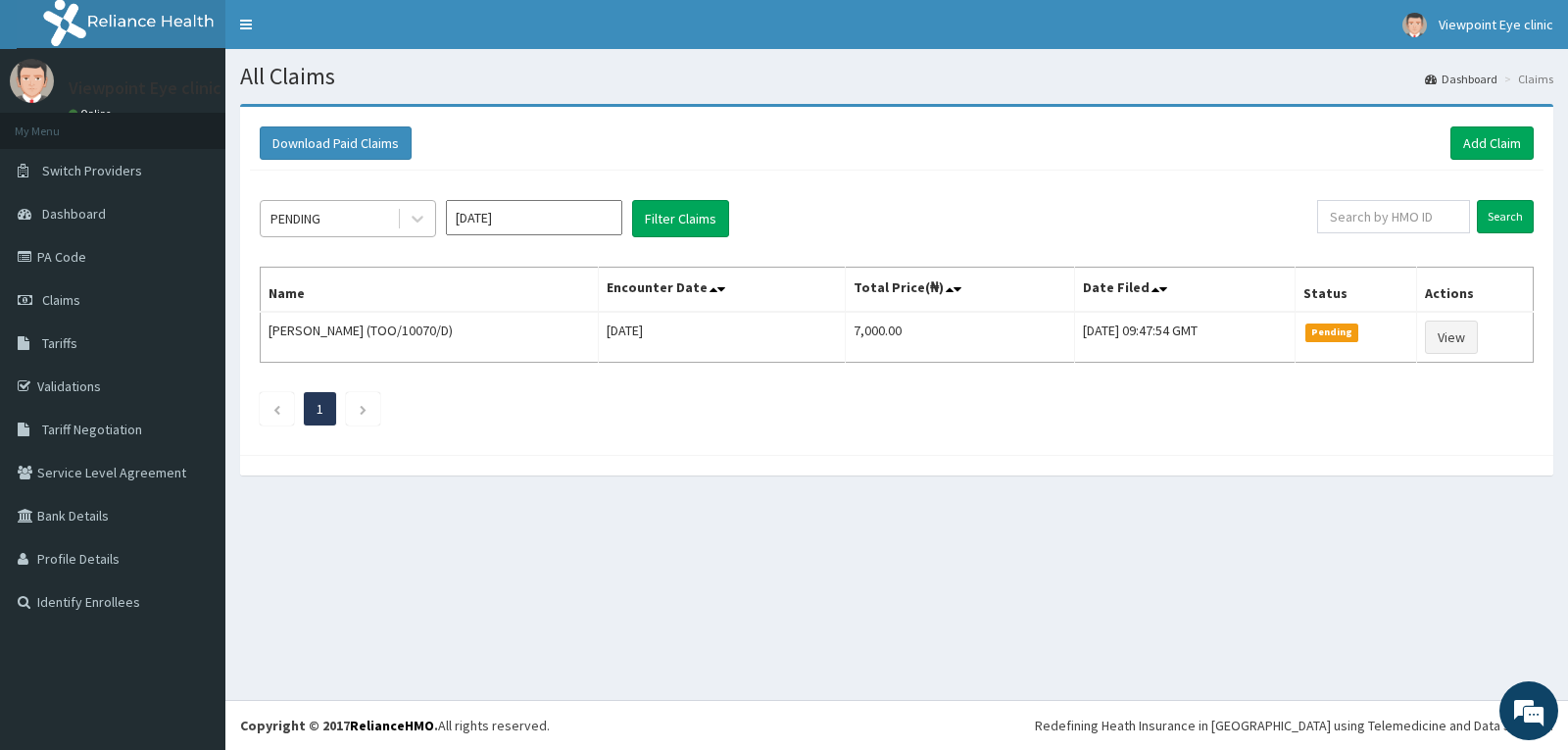
click at [310, 214] on div "PENDING" at bounding box center [295, 219] width 50 height 20
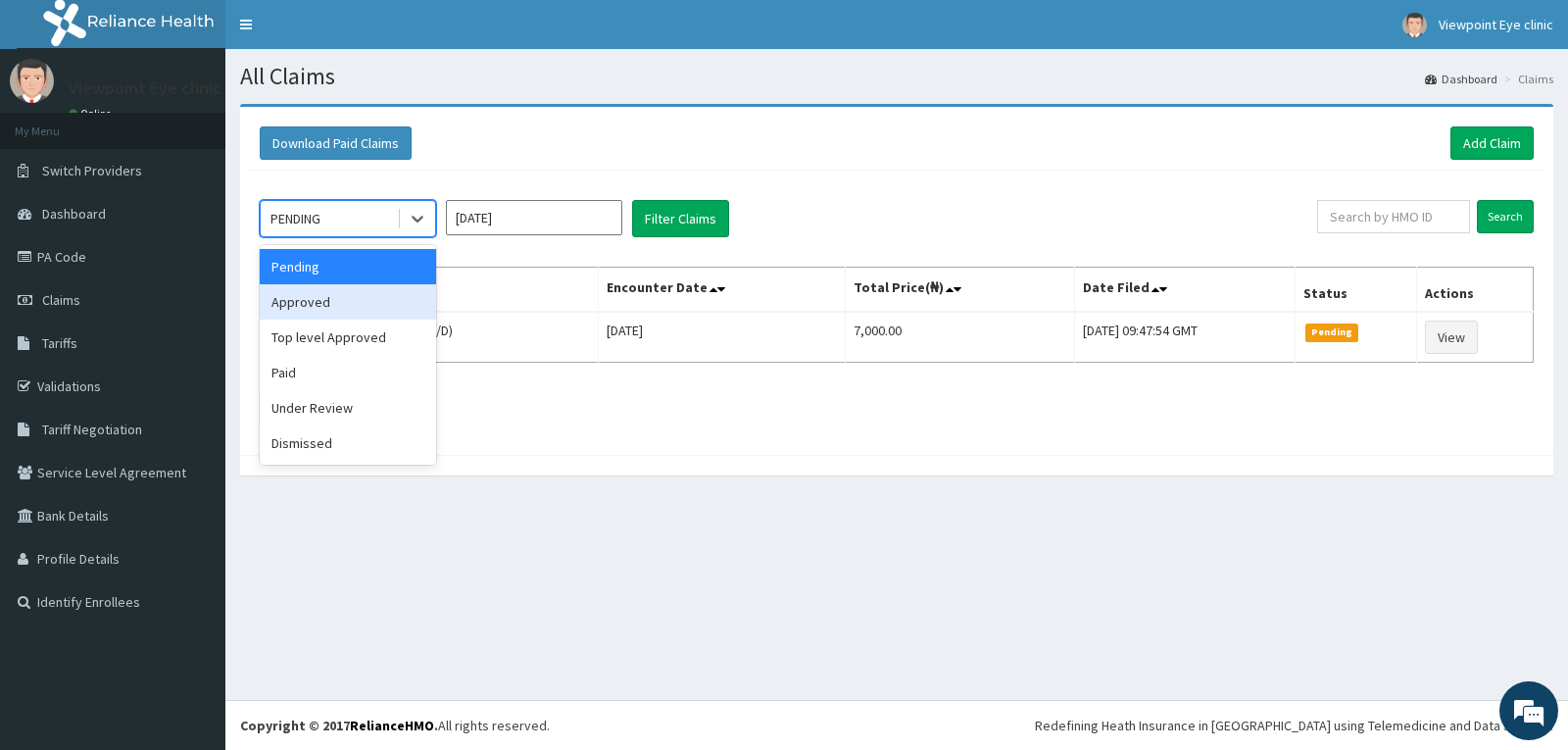
click at [342, 308] on div "Approved" at bounding box center [348, 302] width 176 height 36
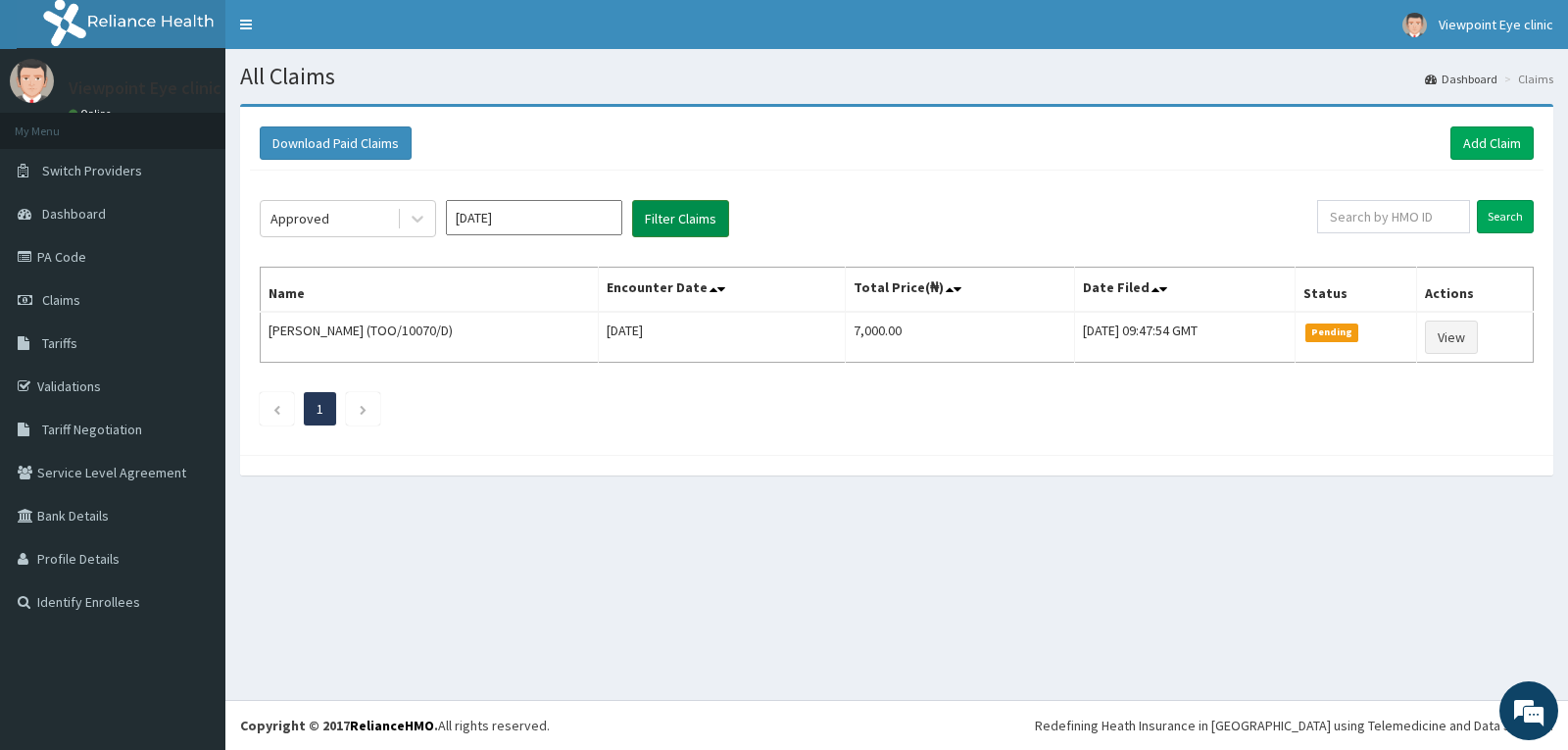
click at [688, 216] on button "Filter Claims" at bounding box center [680, 219] width 97 height 38
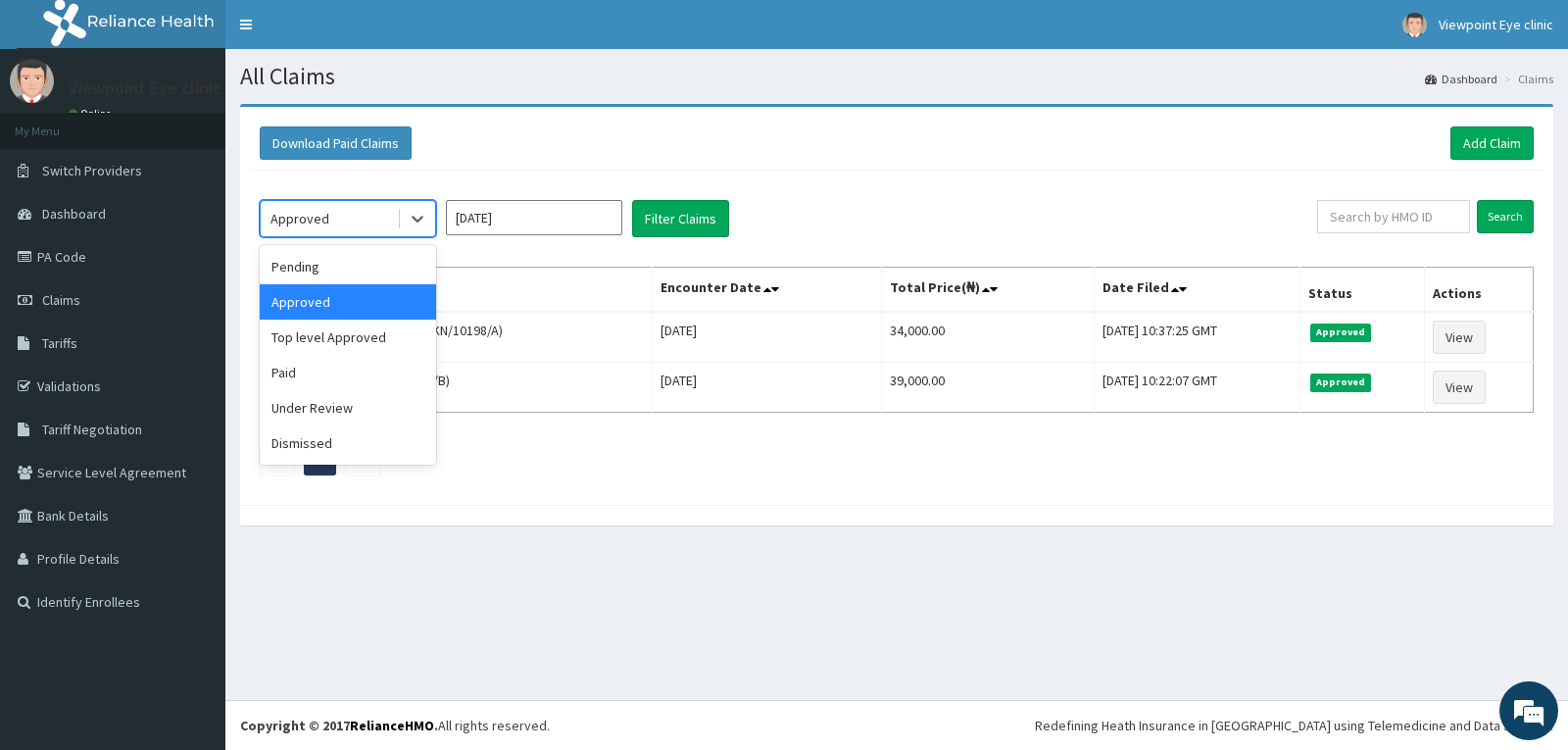
click at [335, 206] on div "Approved" at bounding box center [328, 219] width 136 height 32
click at [304, 385] on div "Paid" at bounding box center [348, 373] width 176 height 36
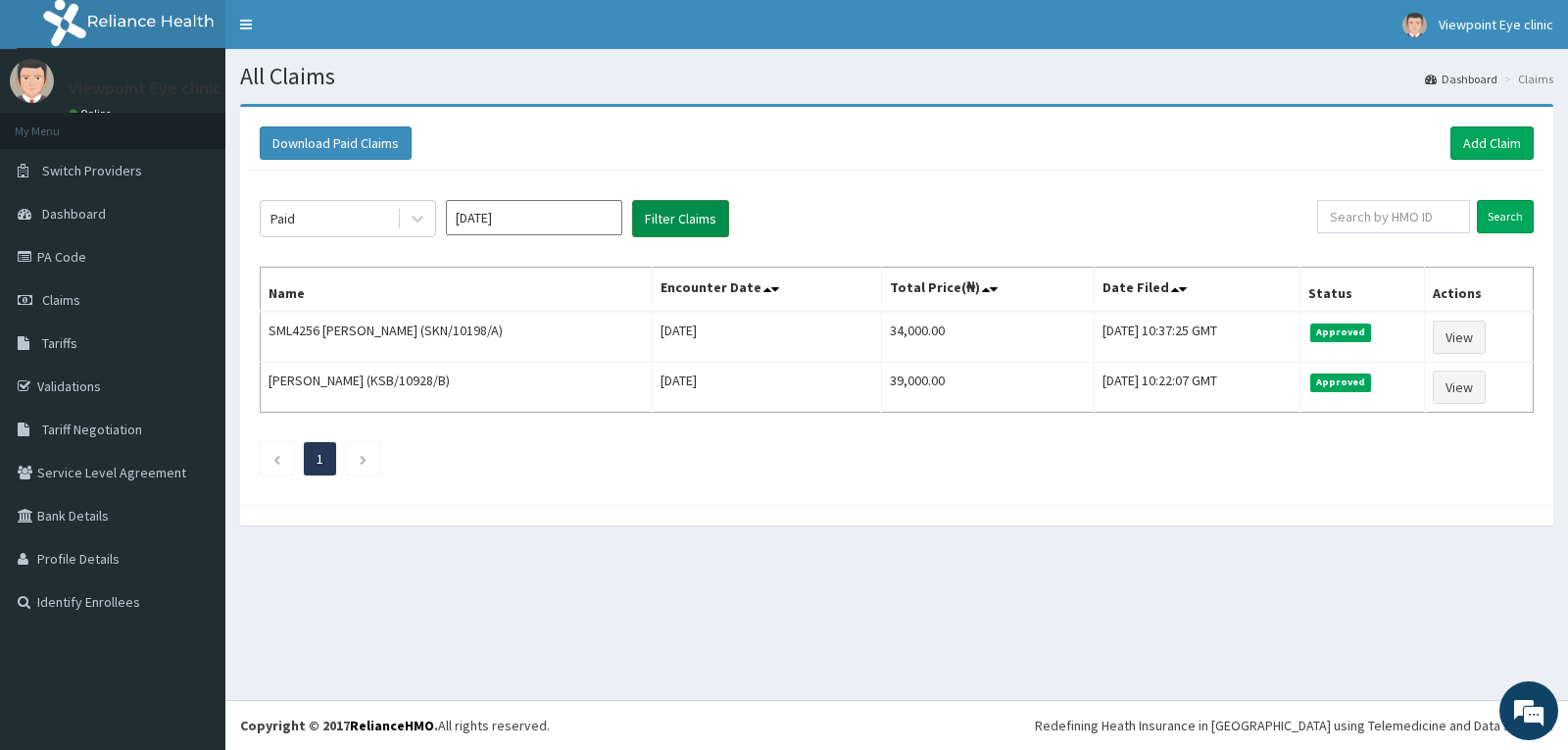
click at [680, 220] on button "Filter Claims" at bounding box center [680, 219] width 97 height 38
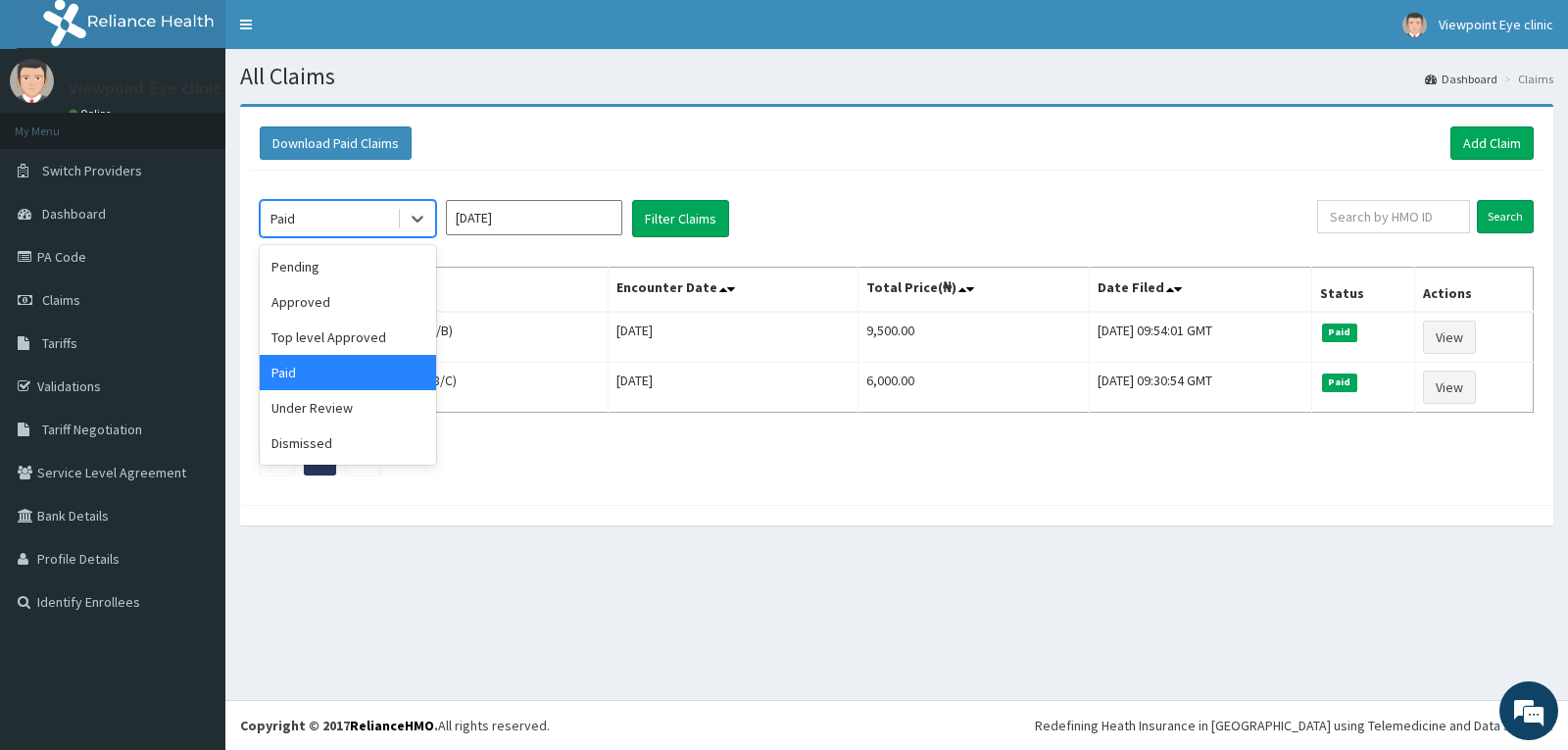
click at [340, 217] on div "Paid" at bounding box center [328, 219] width 136 height 32
click at [362, 336] on div "Top level Approved" at bounding box center [348, 337] width 176 height 36
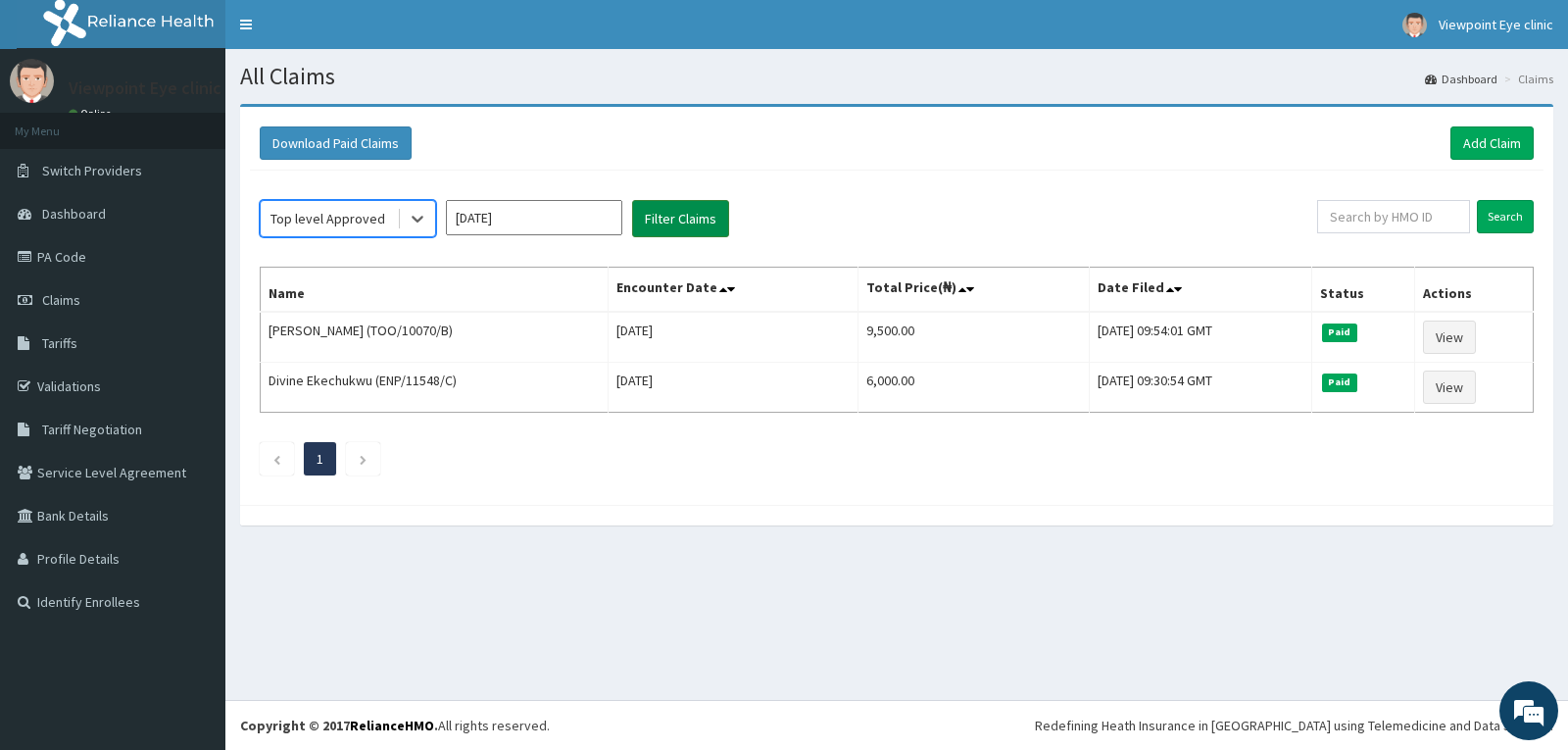
click at [690, 219] on button "Filter Claims" at bounding box center [680, 219] width 97 height 38
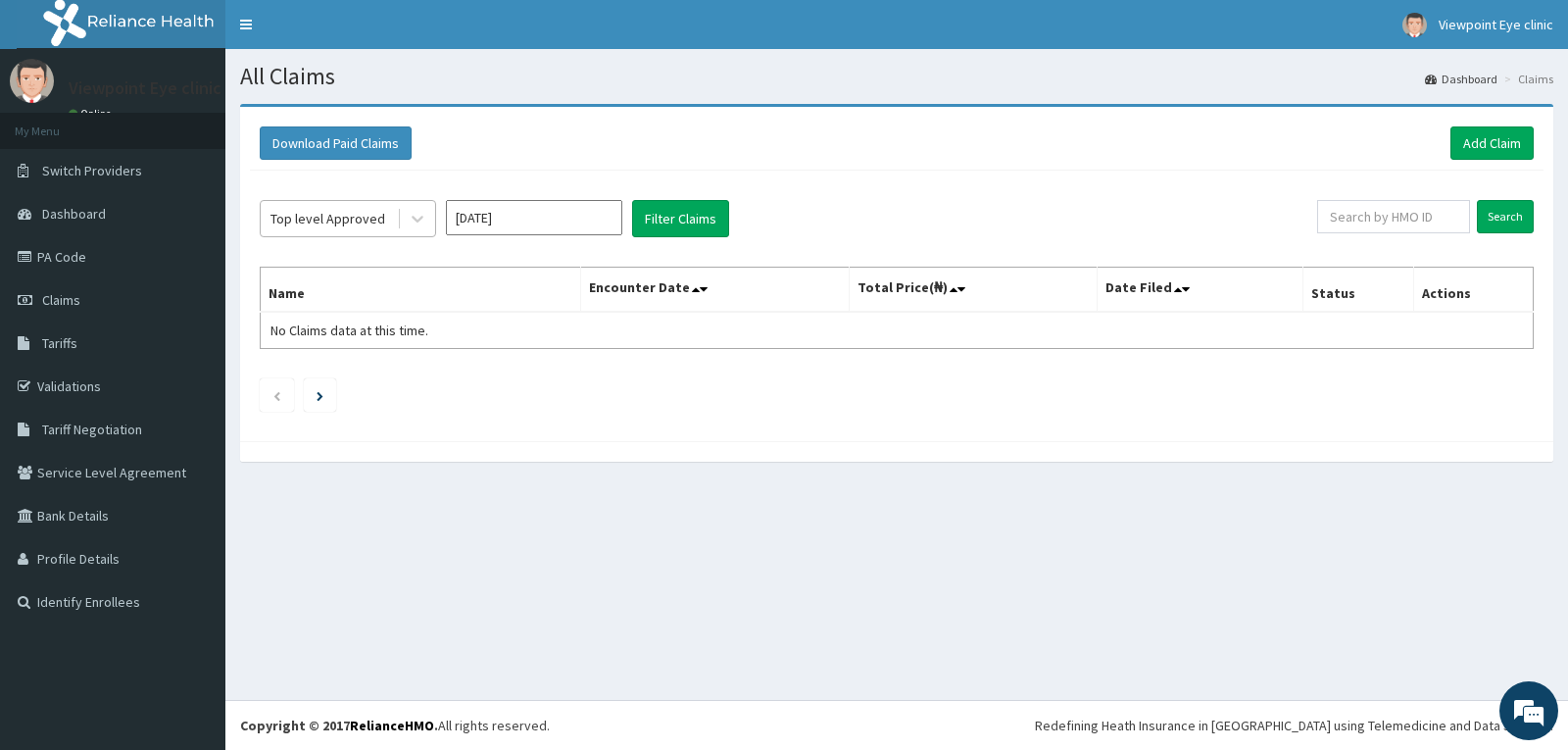
click at [392, 223] on div "Top level Approved" at bounding box center [328, 219] width 136 height 32
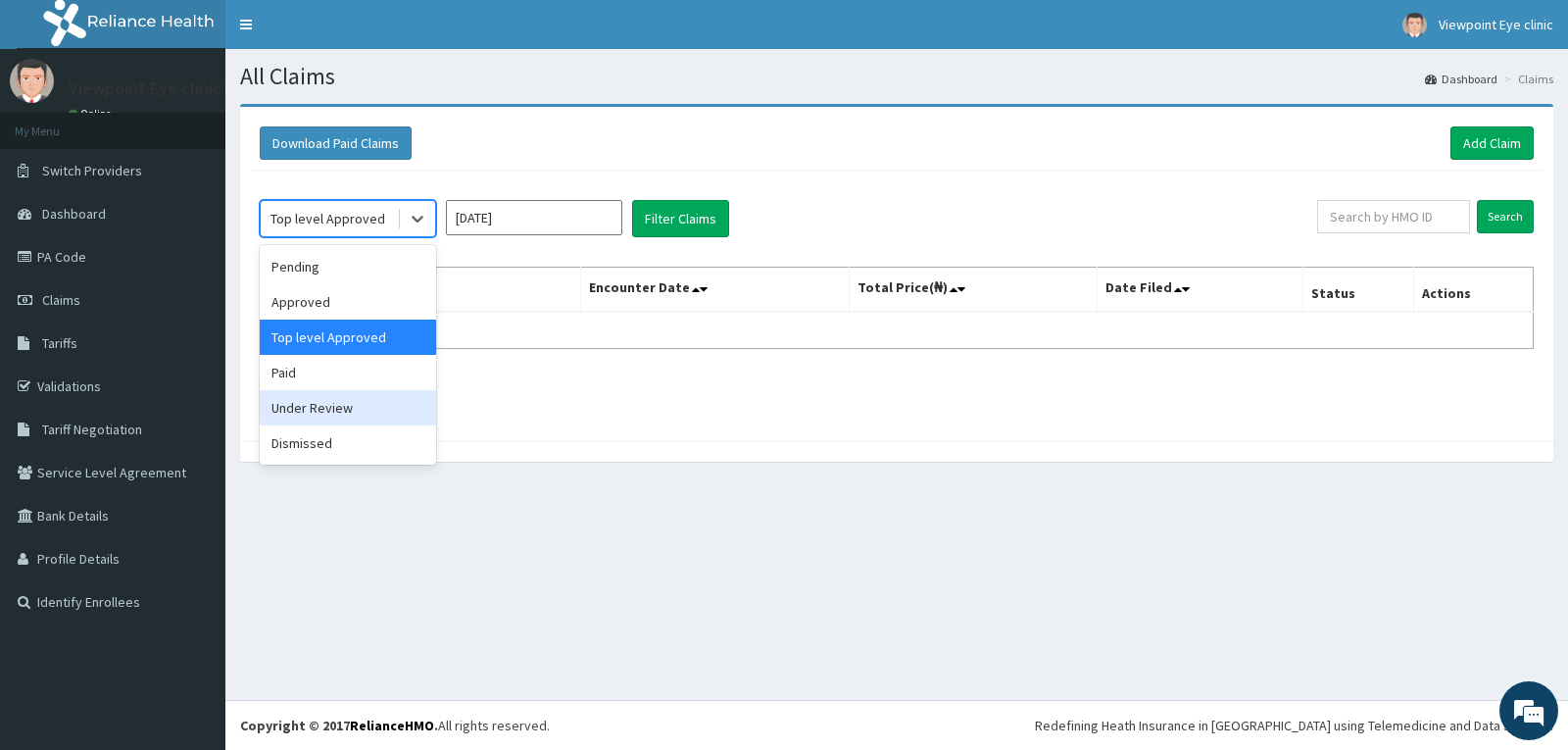
click at [313, 411] on div "Under Review" at bounding box center [348, 408] width 176 height 36
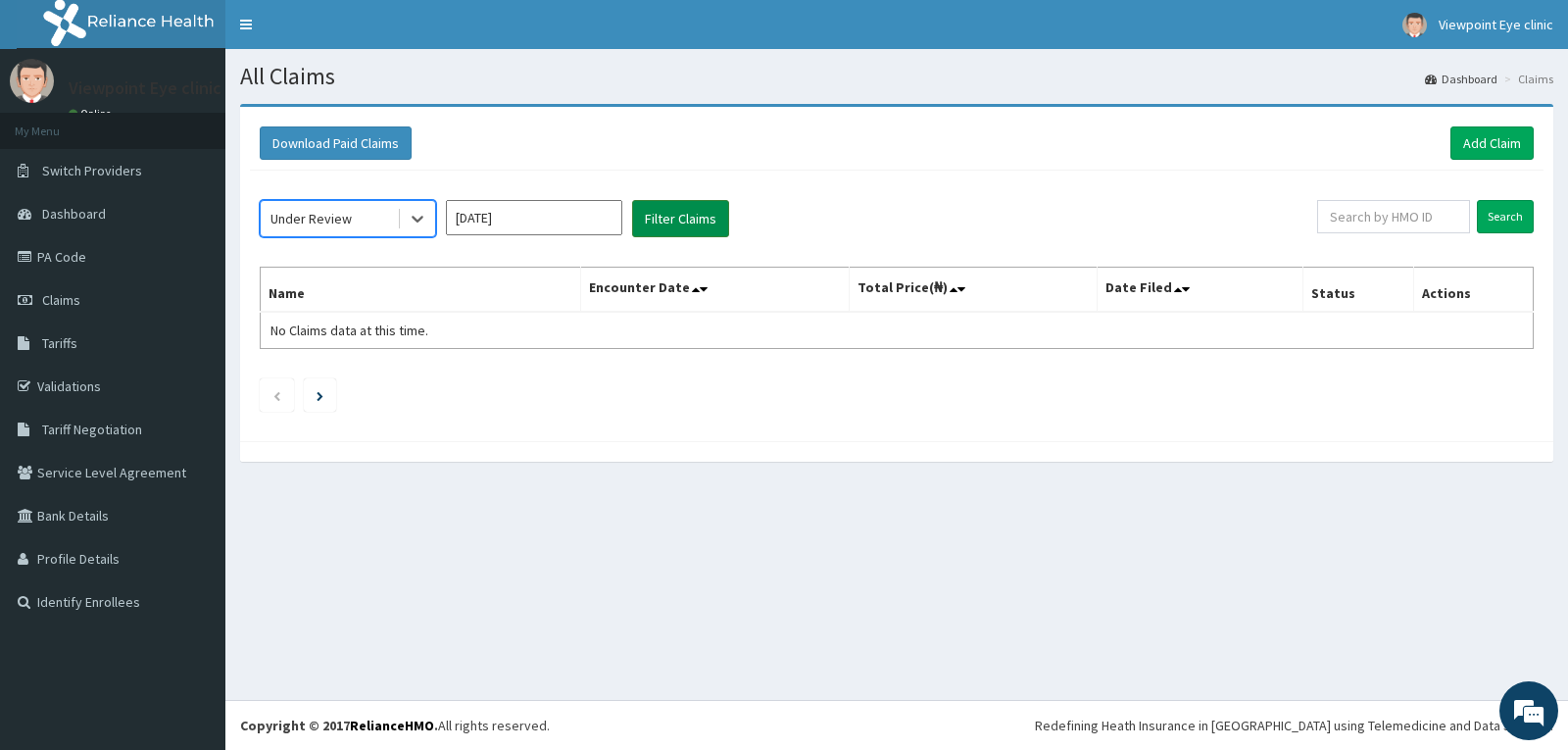
click at [666, 205] on button "Filter Claims" at bounding box center [680, 219] width 97 height 38
click at [391, 227] on div "Under Review" at bounding box center [328, 219] width 136 height 32
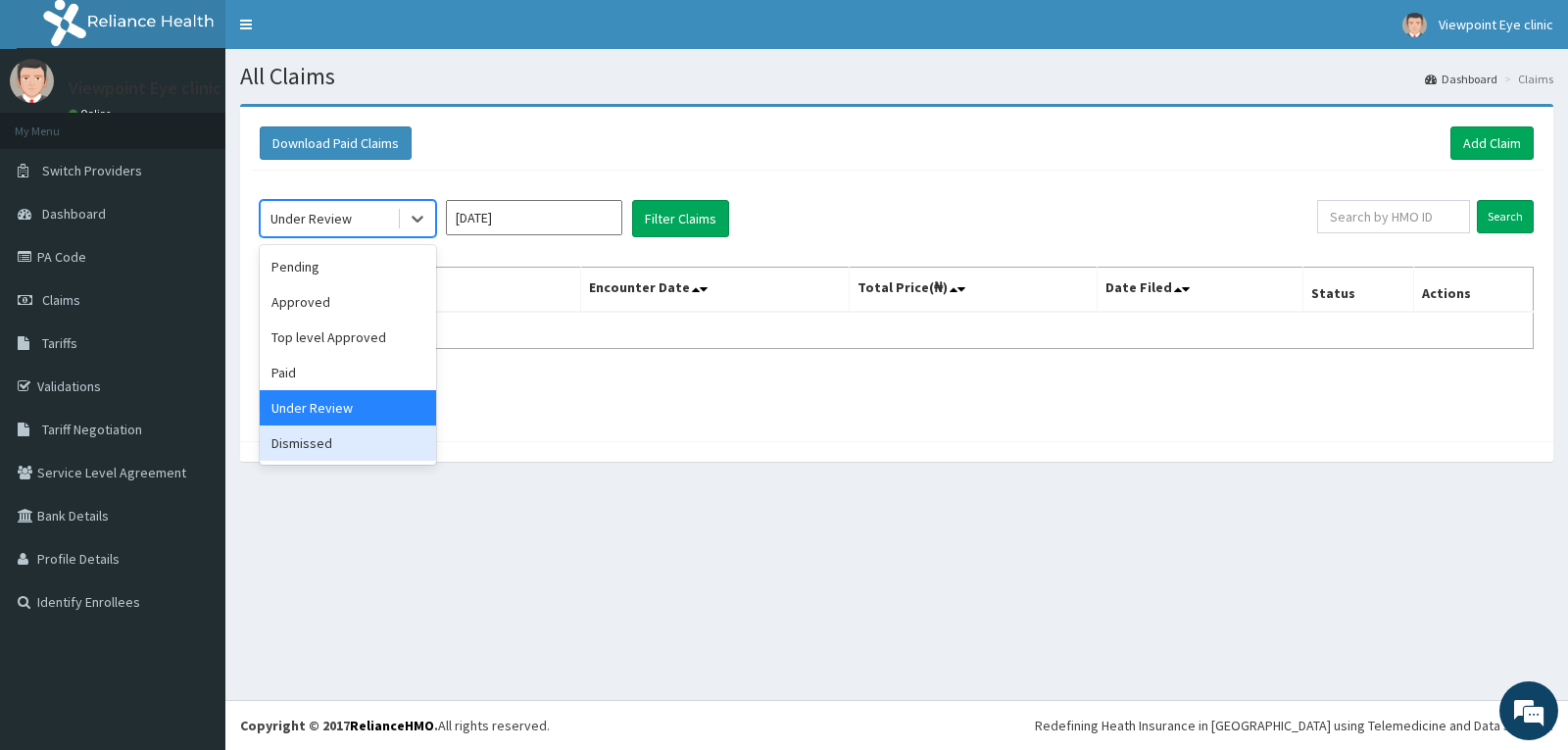
click at [323, 444] on div "Dismissed" at bounding box center [348, 443] width 176 height 36
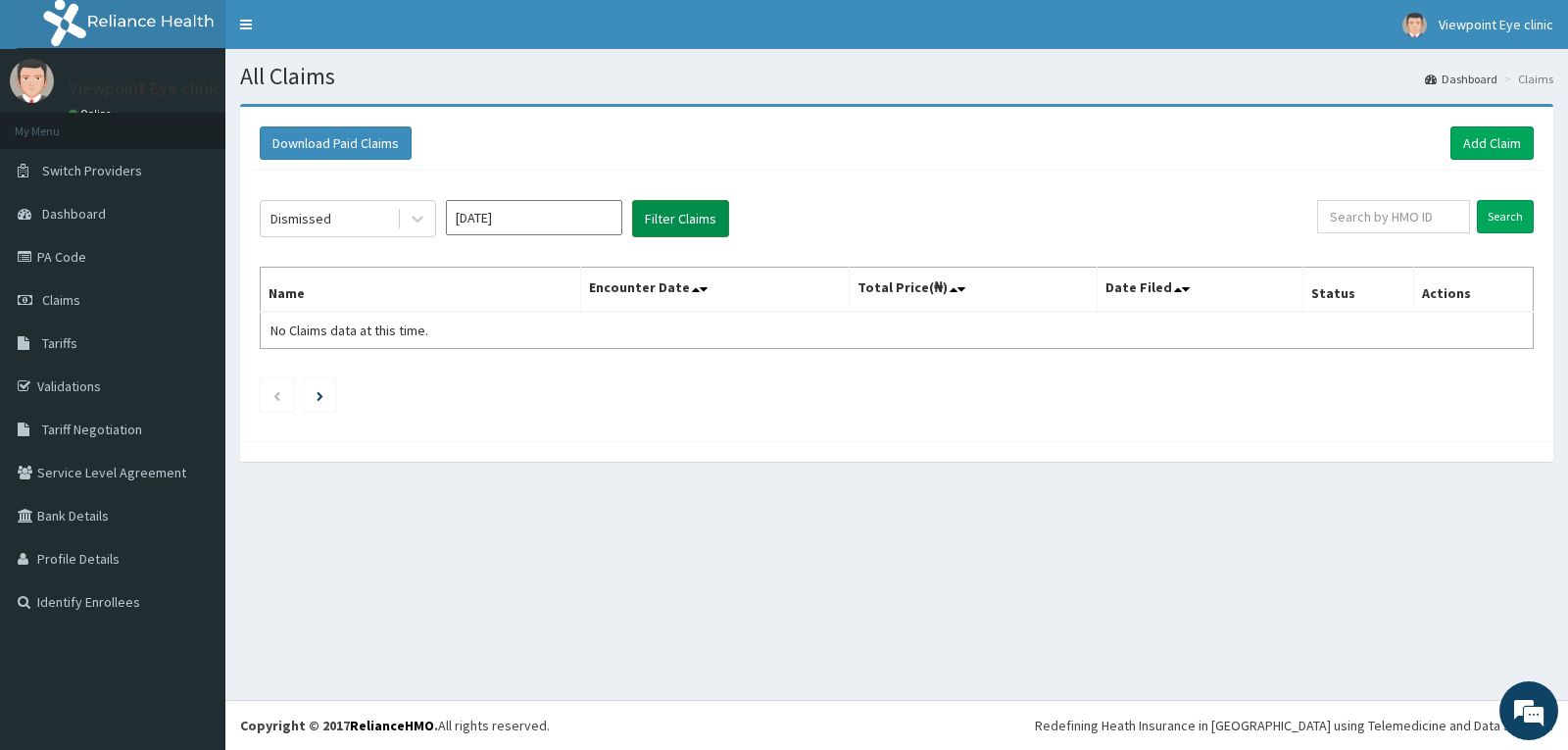
click at [680, 214] on button "Filter Claims" at bounding box center [680, 219] width 97 height 38
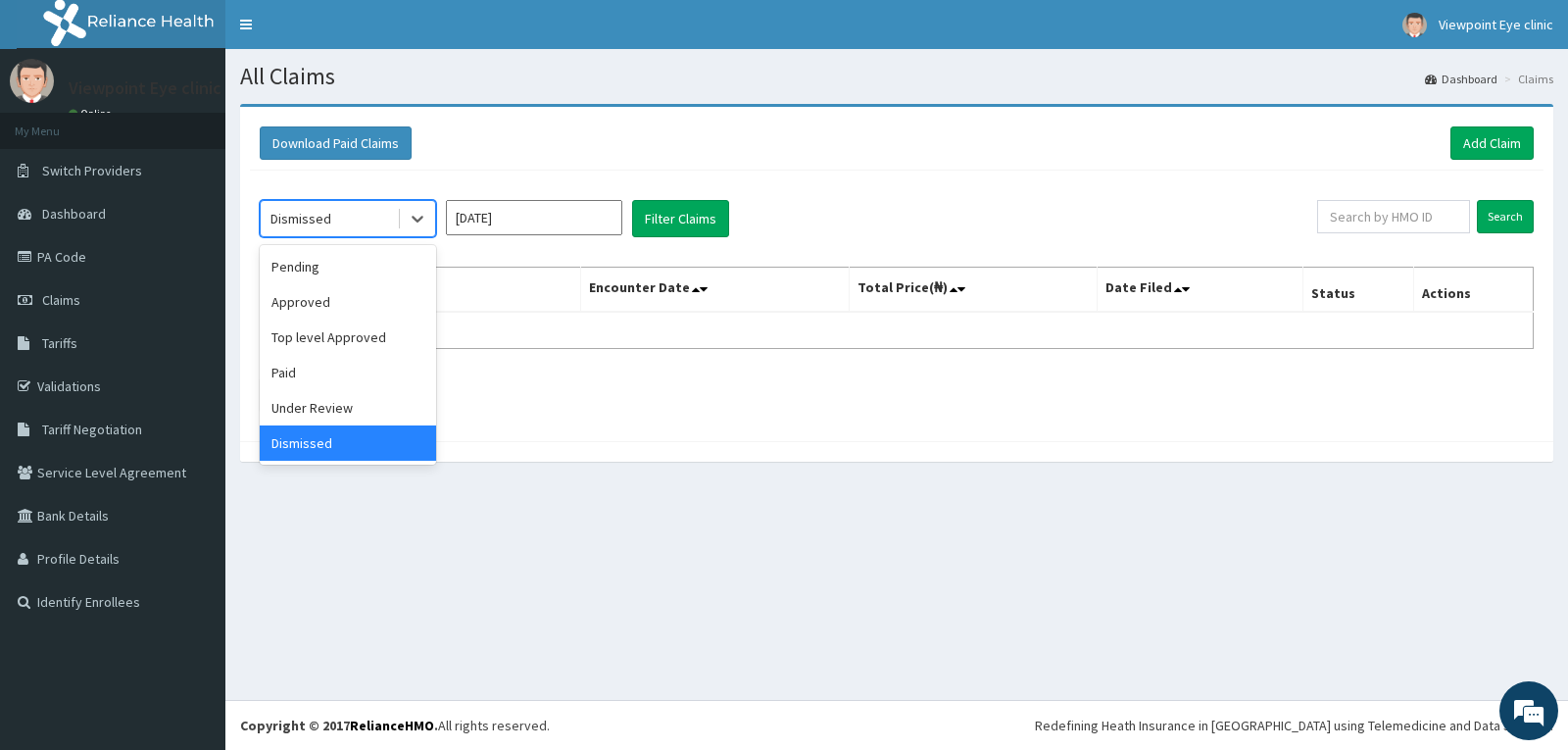
click at [351, 218] on div "Dismissed" at bounding box center [328, 219] width 136 height 32
click at [304, 268] on div "Pending" at bounding box center [348, 267] width 176 height 36
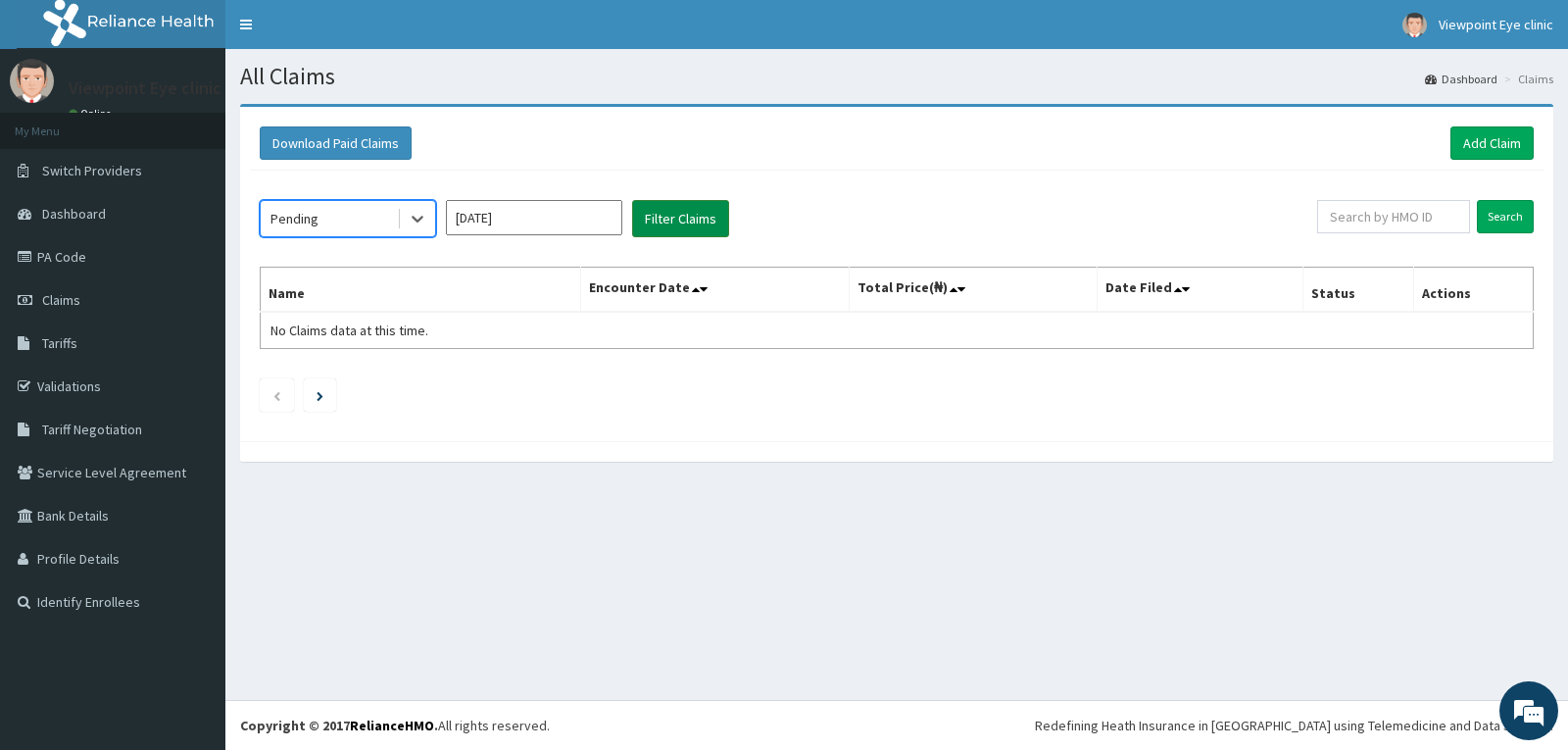
click at [662, 231] on button "Filter Claims" at bounding box center [680, 219] width 97 height 38
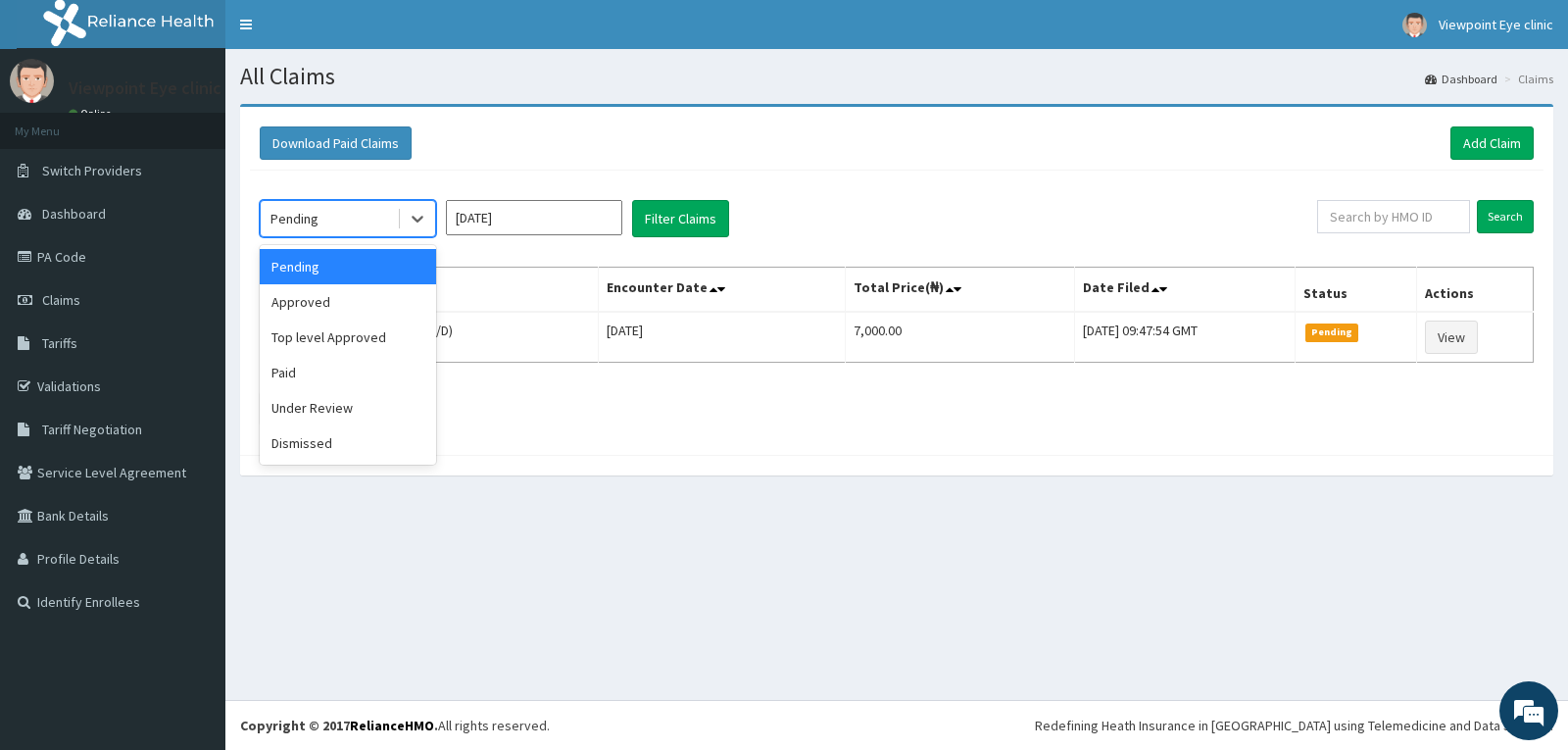
click at [339, 205] on div "Pending" at bounding box center [328, 219] width 136 height 32
click at [351, 299] on div "Approved" at bounding box center [348, 302] width 176 height 36
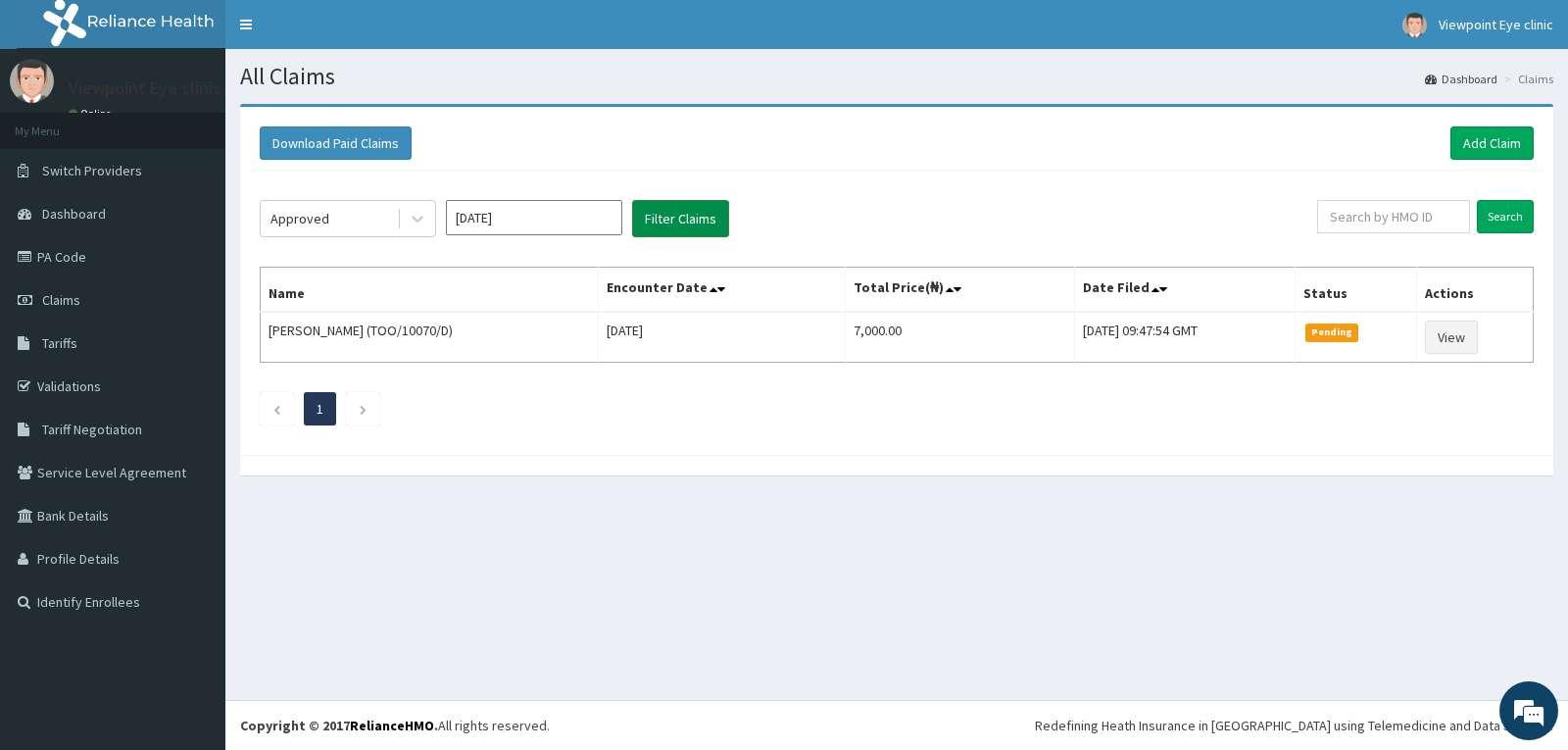
click at [689, 223] on button "Filter Claims" at bounding box center [680, 219] width 97 height 38
